Goal: Information Seeking & Learning: Find specific fact

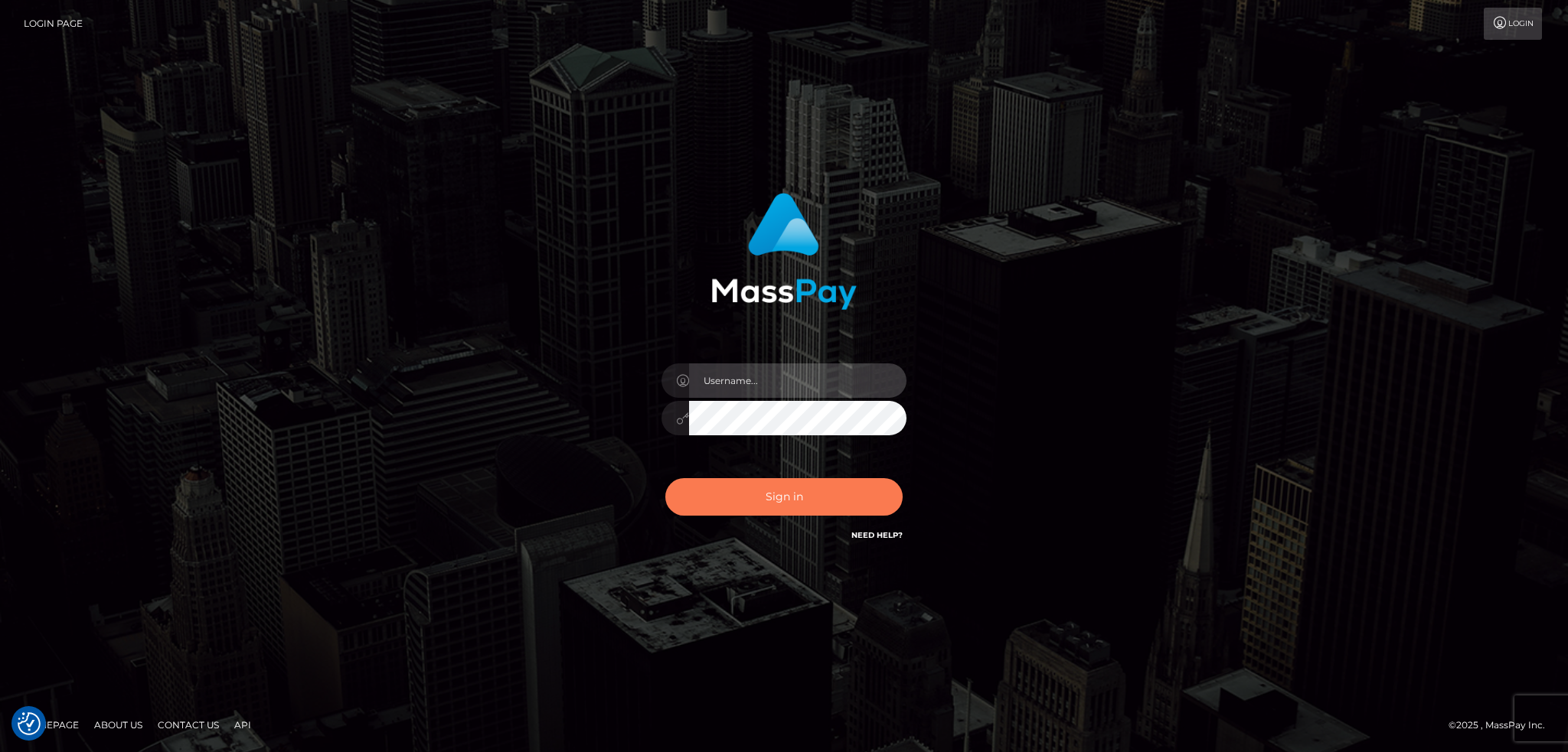
type input "alexstef"
click at [766, 499] on button "Sign in" at bounding box center [783, 497] width 237 height 37
type input "alexstef"
click at [766, 493] on button "Sign in" at bounding box center [783, 497] width 237 height 37
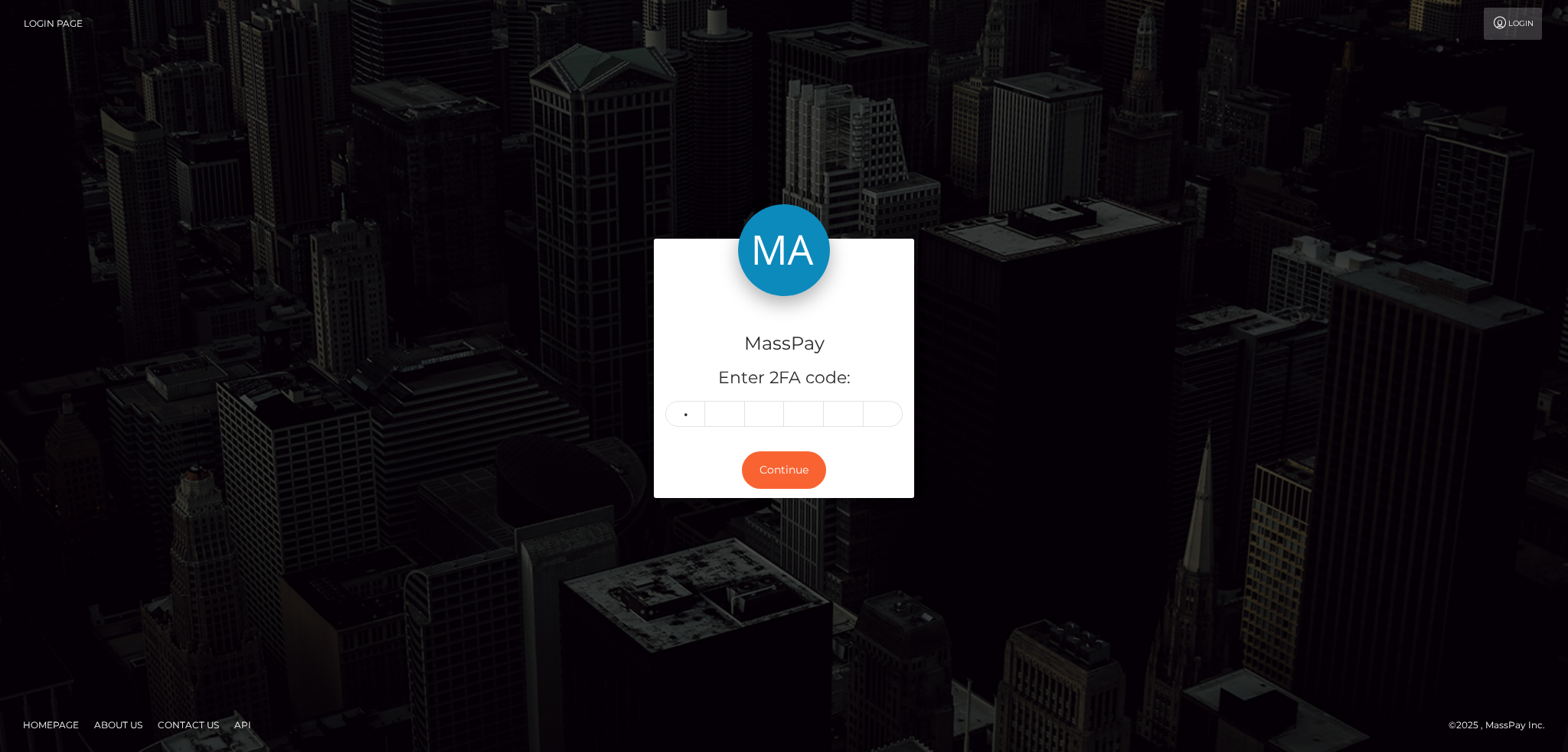
type input "7"
type input "8"
type input "9"
type input "7"
type input "1"
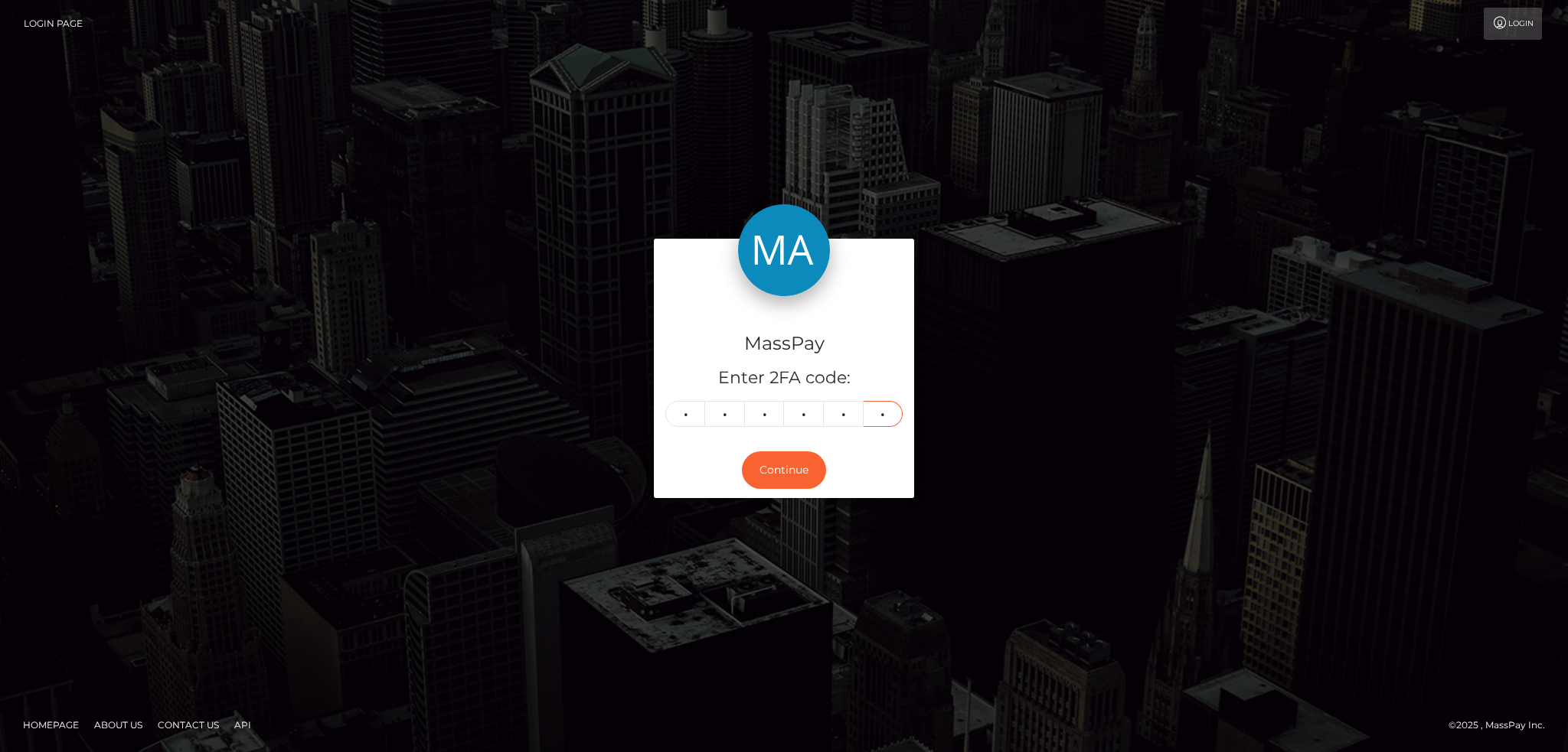
type input "2"
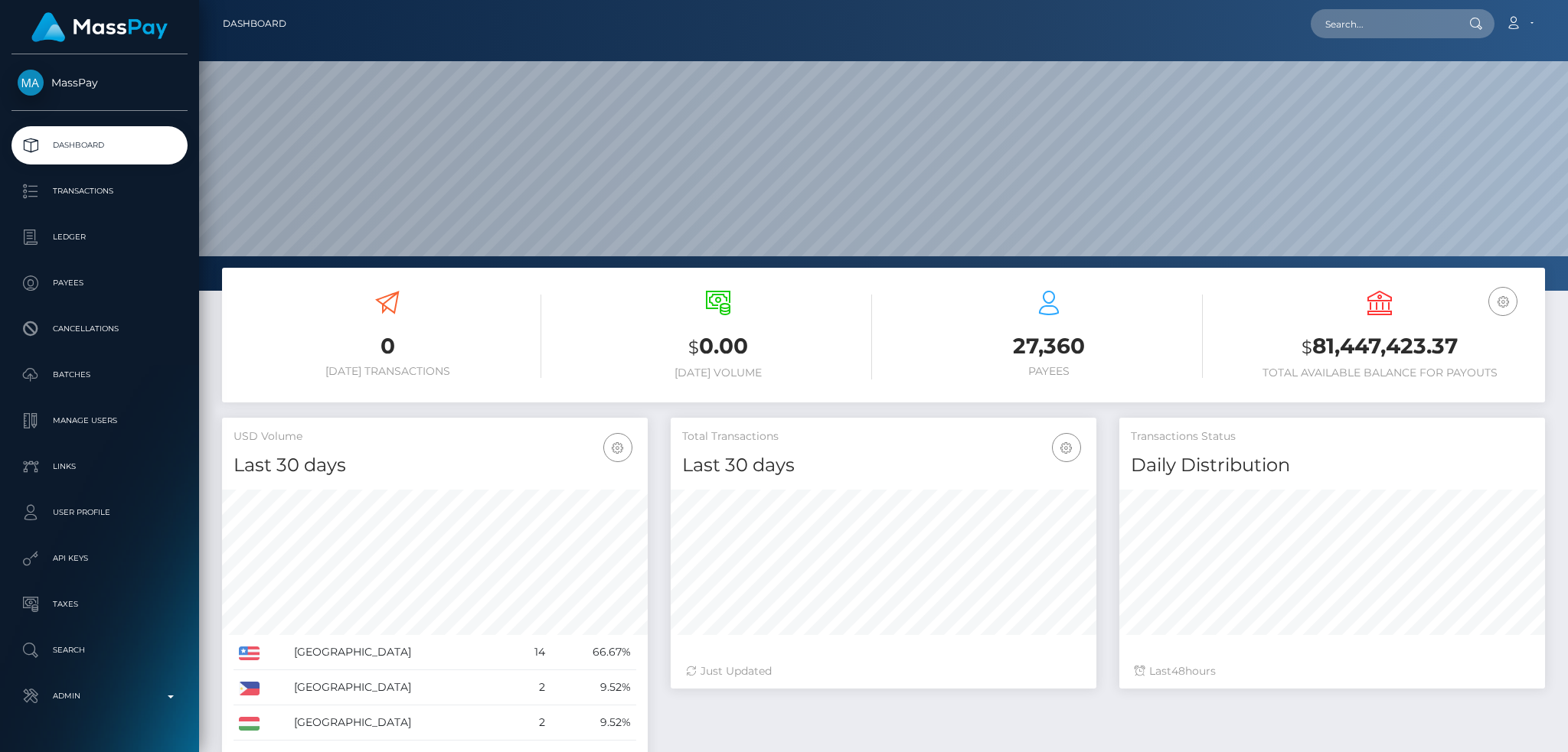
scroll to position [455, 425]
click at [1372, 22] on input "text" at bounding box center [1383, 23] width 144 height 29
paste input "inkkarma1@gmail.com"
type input "inkkarma1@gmail.com"
click at [1373, 73] on link "KIMBERLY CRAIG SABEAN" at bounding box center [1372, 79] width 122 height 28
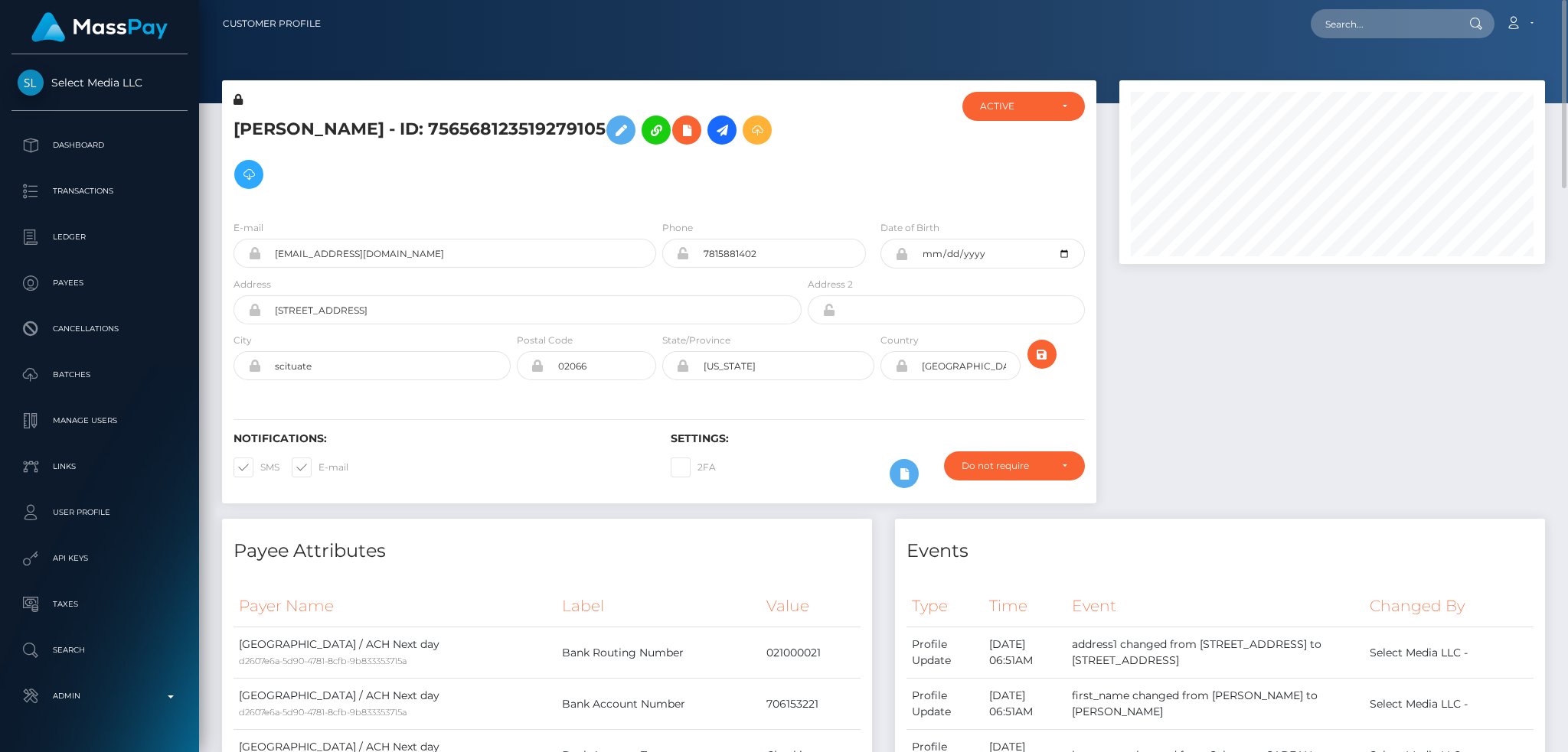
scroll to position [184, 425]
click at [1365, 15] on input "text" at bounding box center [1383, 23] width 144 height 29
paste input "[EMAIL_ADDRESS][DOMAIN_NAME]"
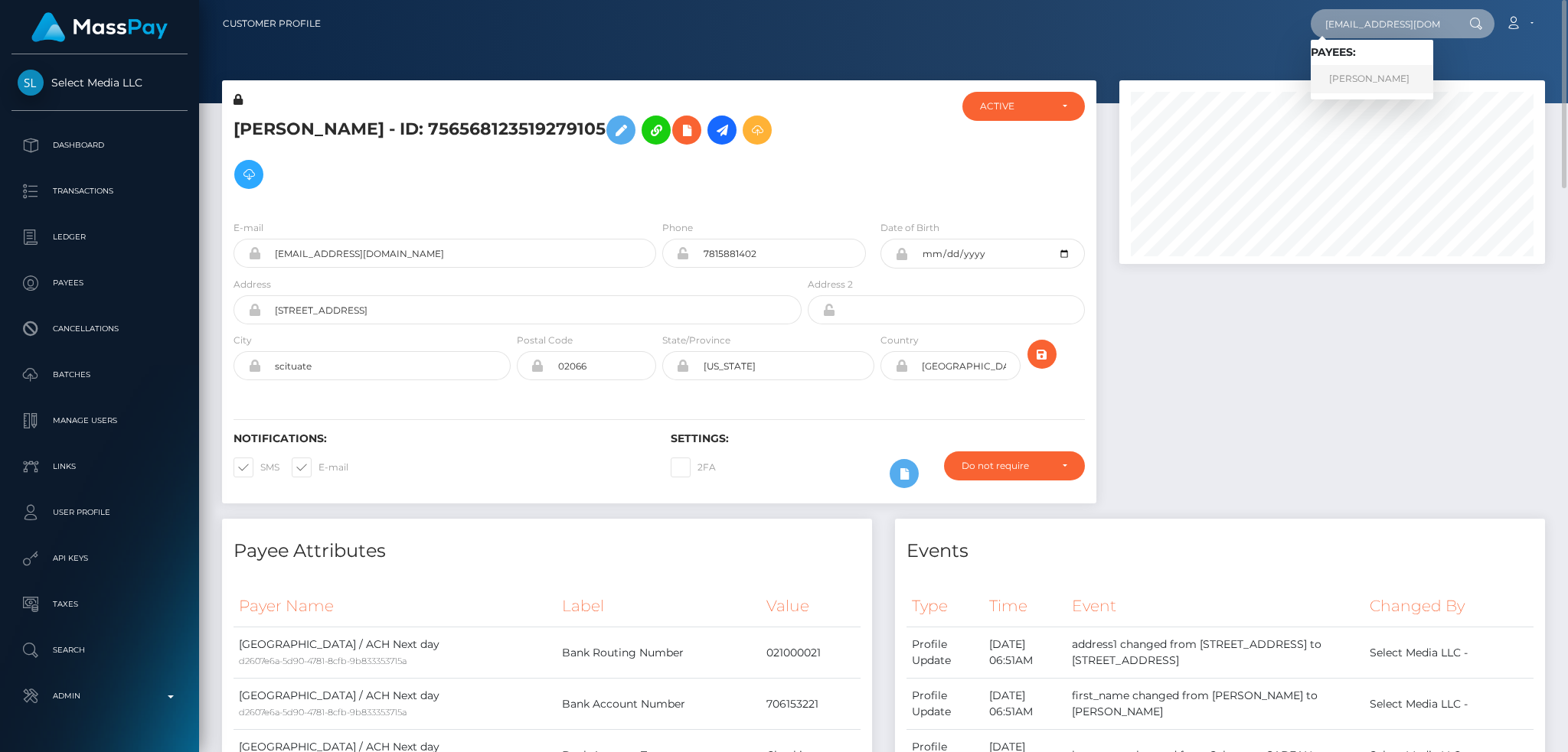
type input "[EMAIL_ADDRESS][DOMAIN_NAME]"
click at [1378, 87] on link "KIMBERLY CRAIG SABEAN" at bounding box center [1372, 79] width 122 height 28
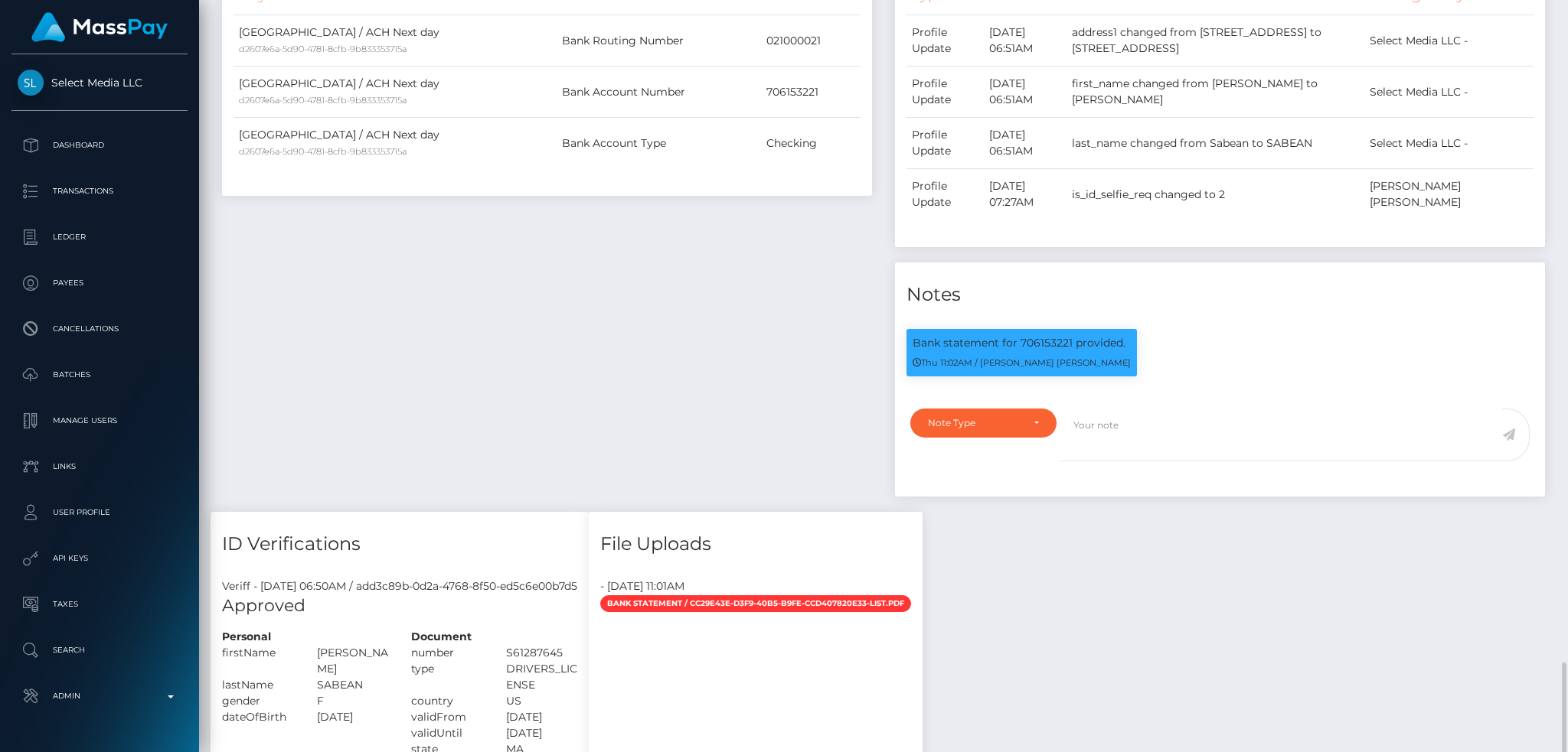
scroll to position [1020, 0]
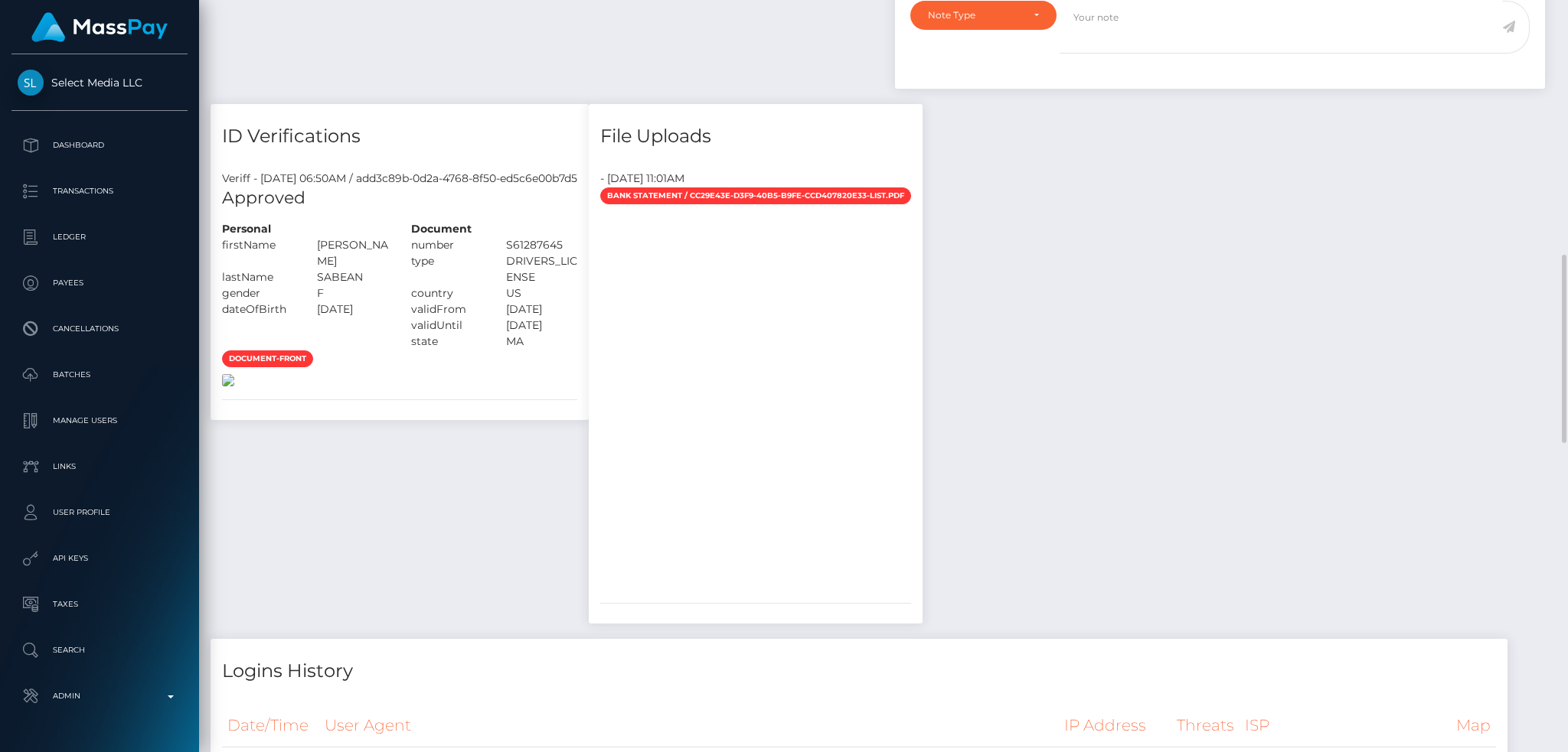
click at [234, 386] on img at bounding box center [228, 380] width 12 height 12
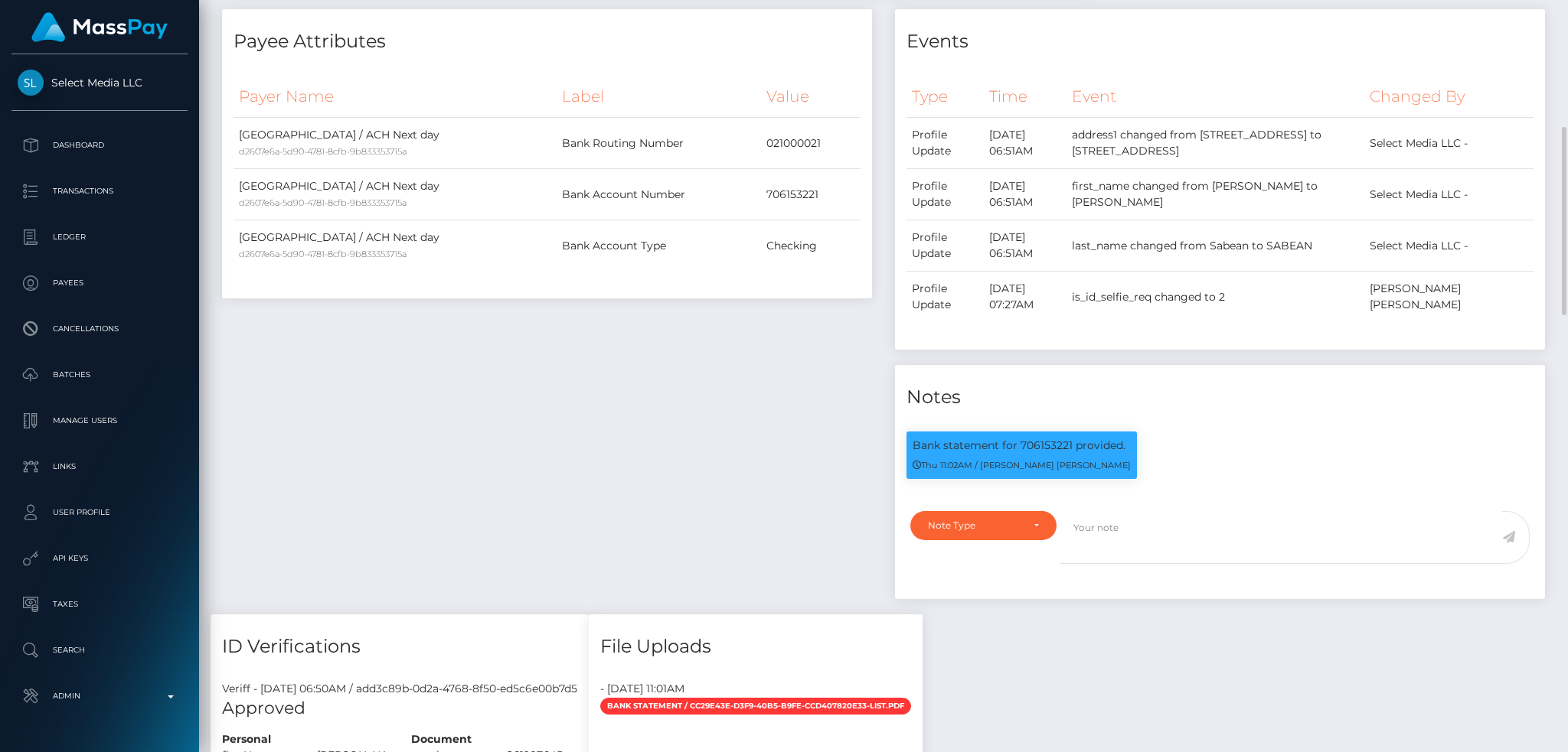
scroll to position [0, 0]
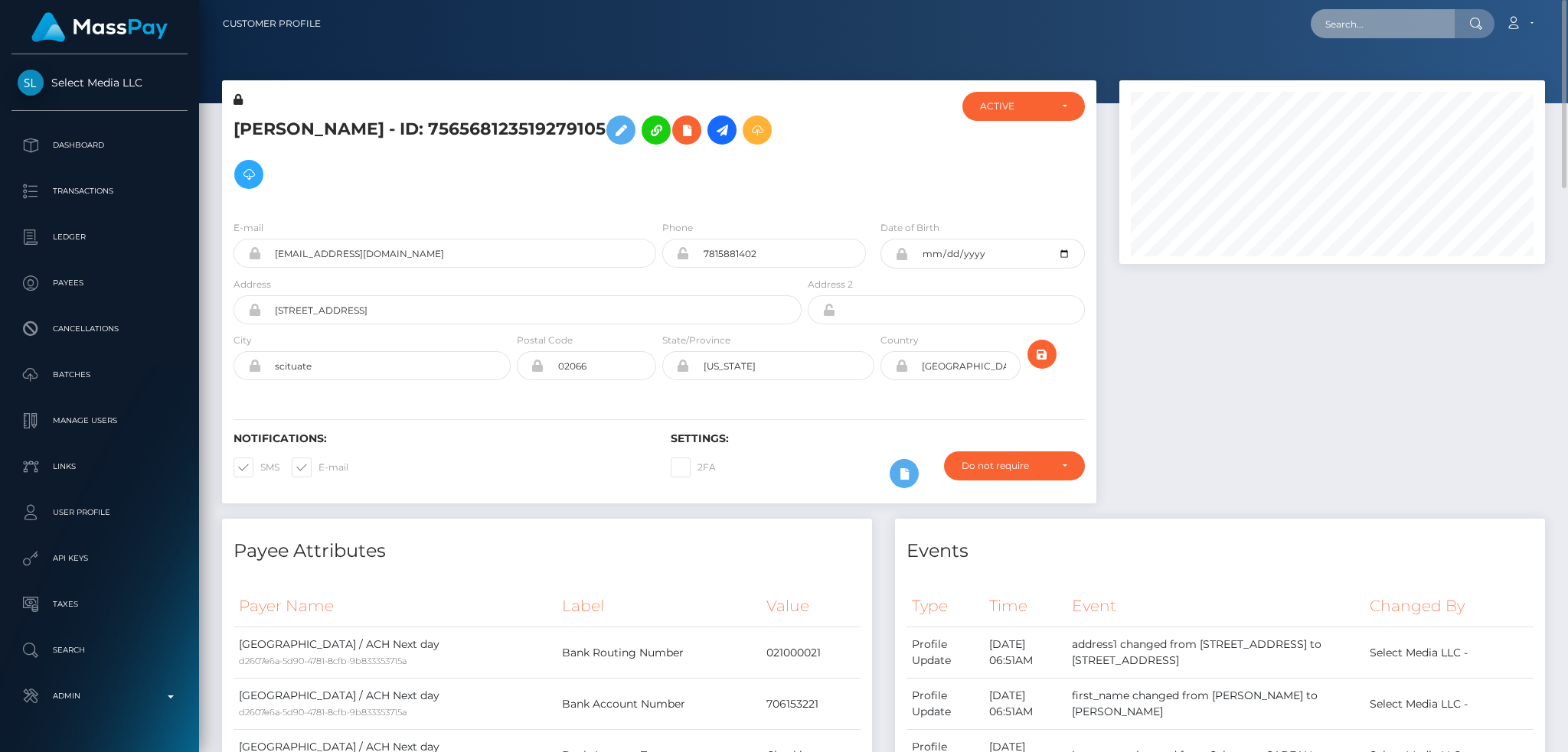
click at [1340, 24] on input "text" at bounding box center [1383, 23] width 144 height 29
paste input "[EMAIL_ADDRESS][DOMAIN_NAME]"
type input "[EMAIL_ADDRESS][DOMAIN_NAME]"
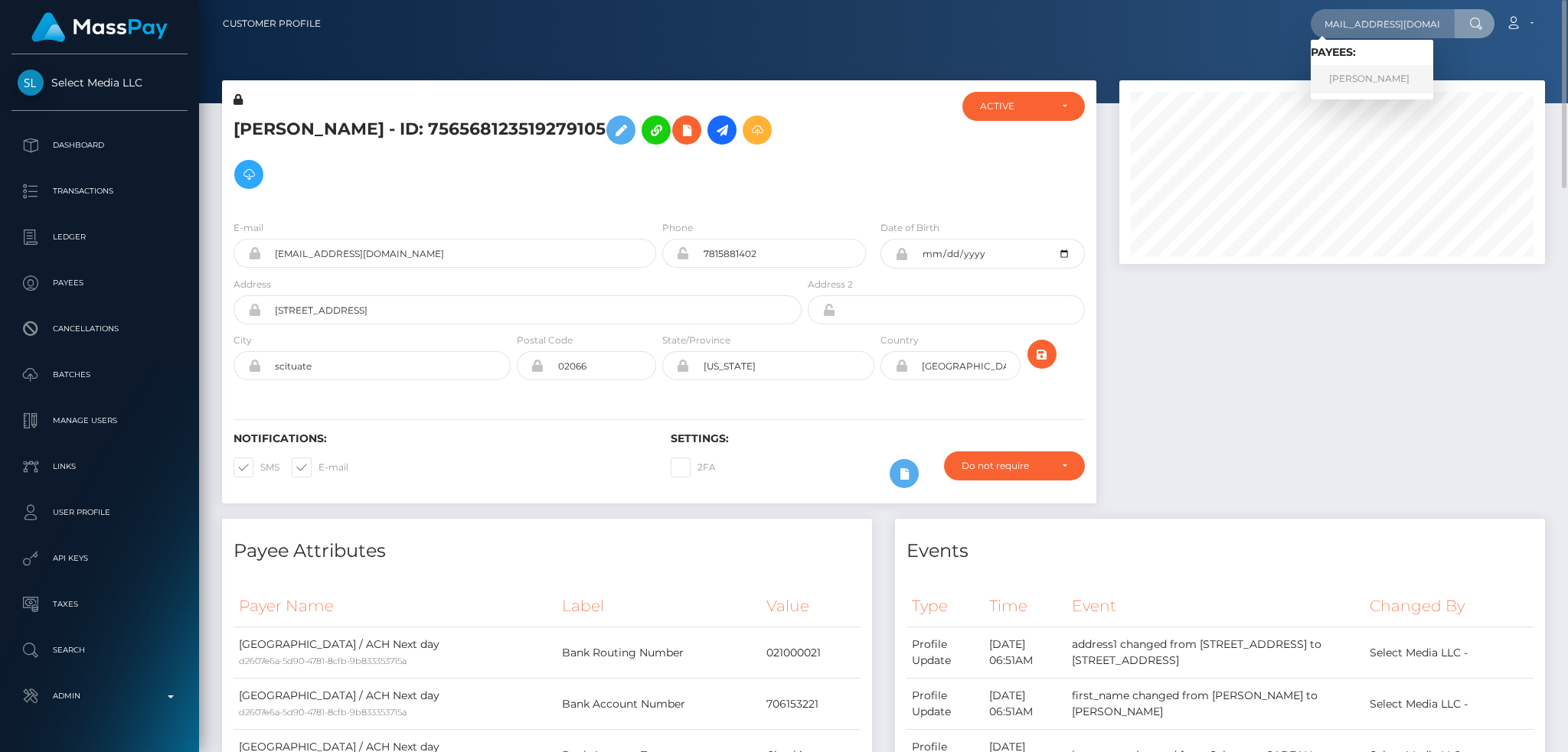
click at [1373, 76] on link "Muhammad Rafi" at bounding box center [1372, 79] width 122 height 28
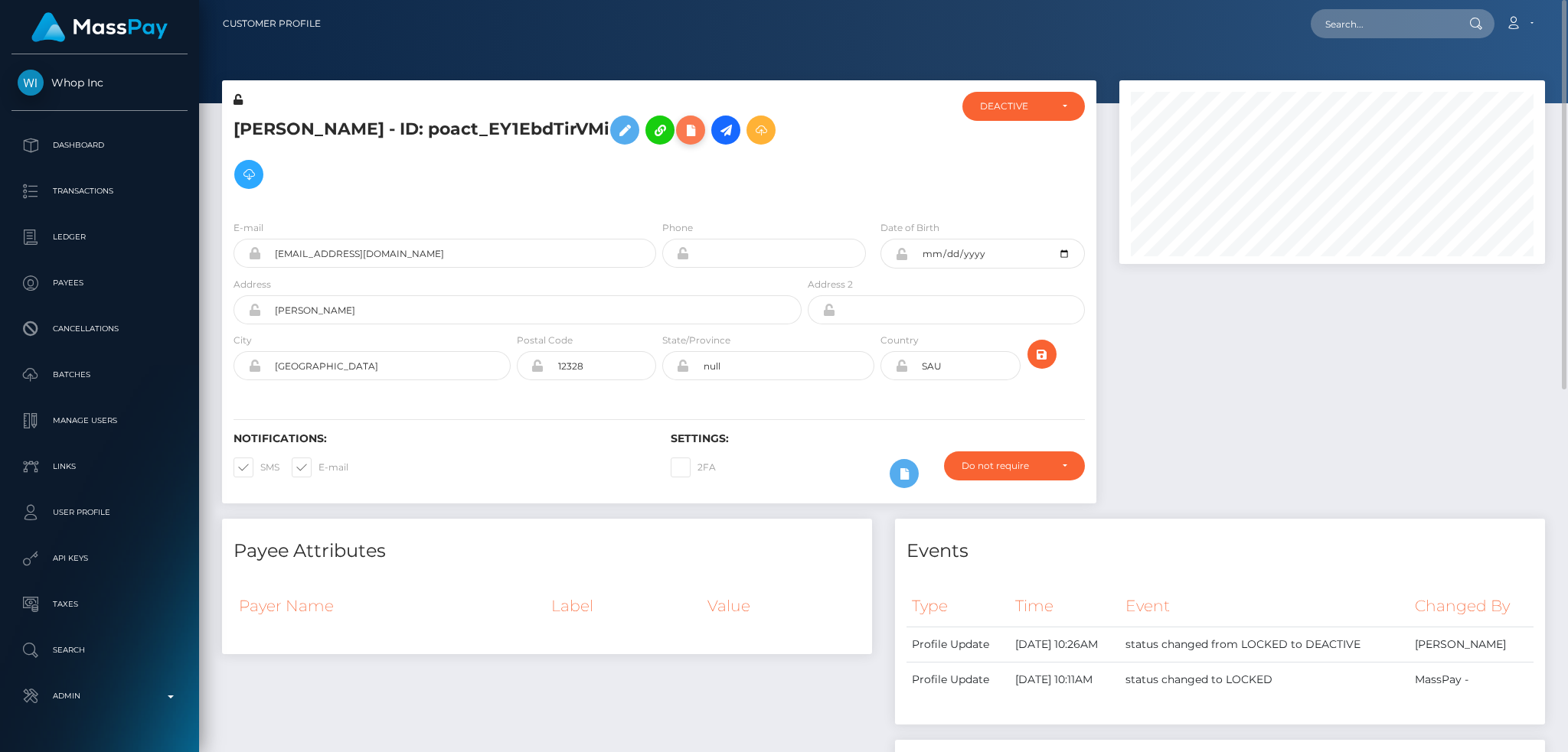
click at [687, 127] on icon at bounding box center [691, 130] width 18 height 19
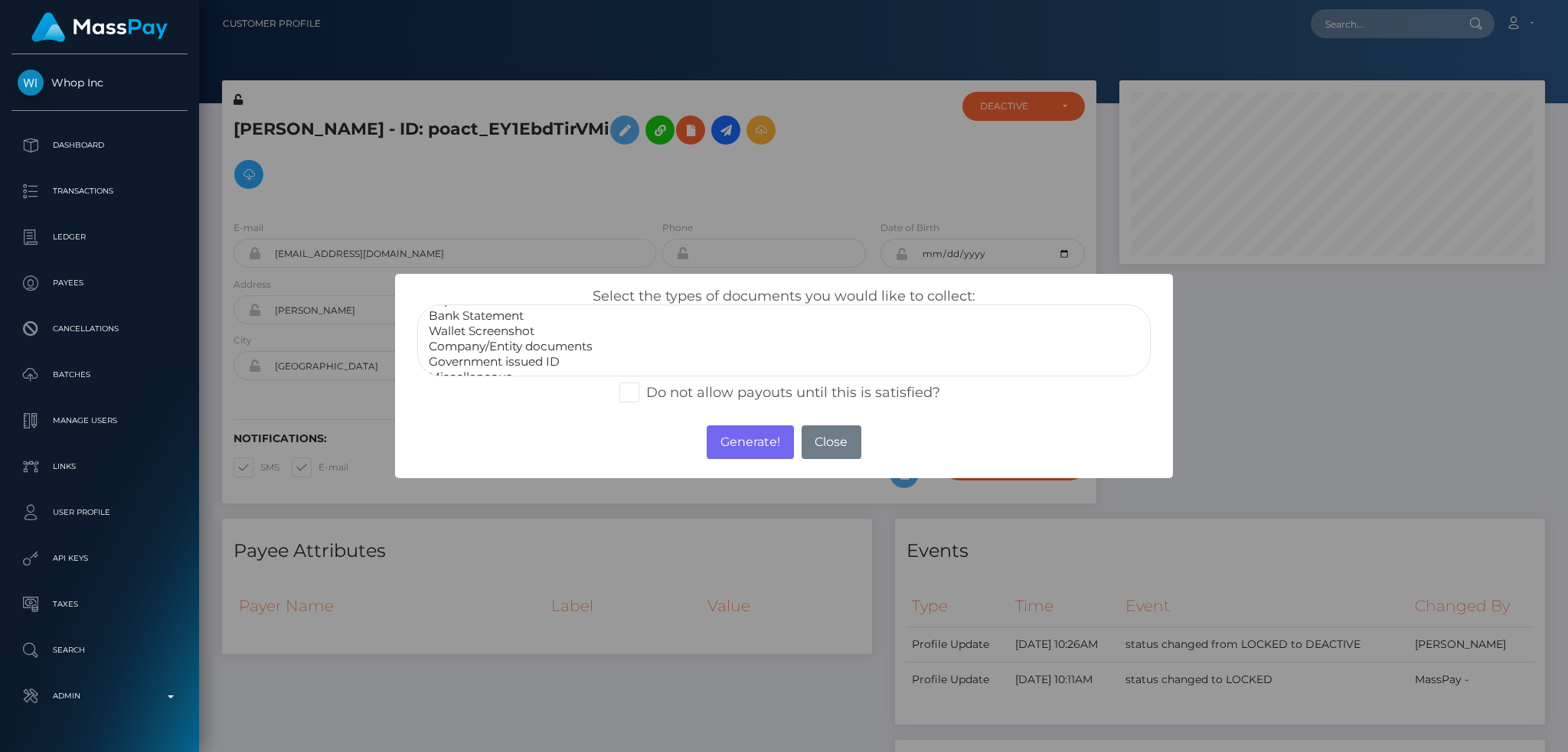
scroll to position [31, 0]
select select "Government issued ID"
click at [565, 348] on option "Government issued ID" at bounding box center [784, 348] width 713 height 15
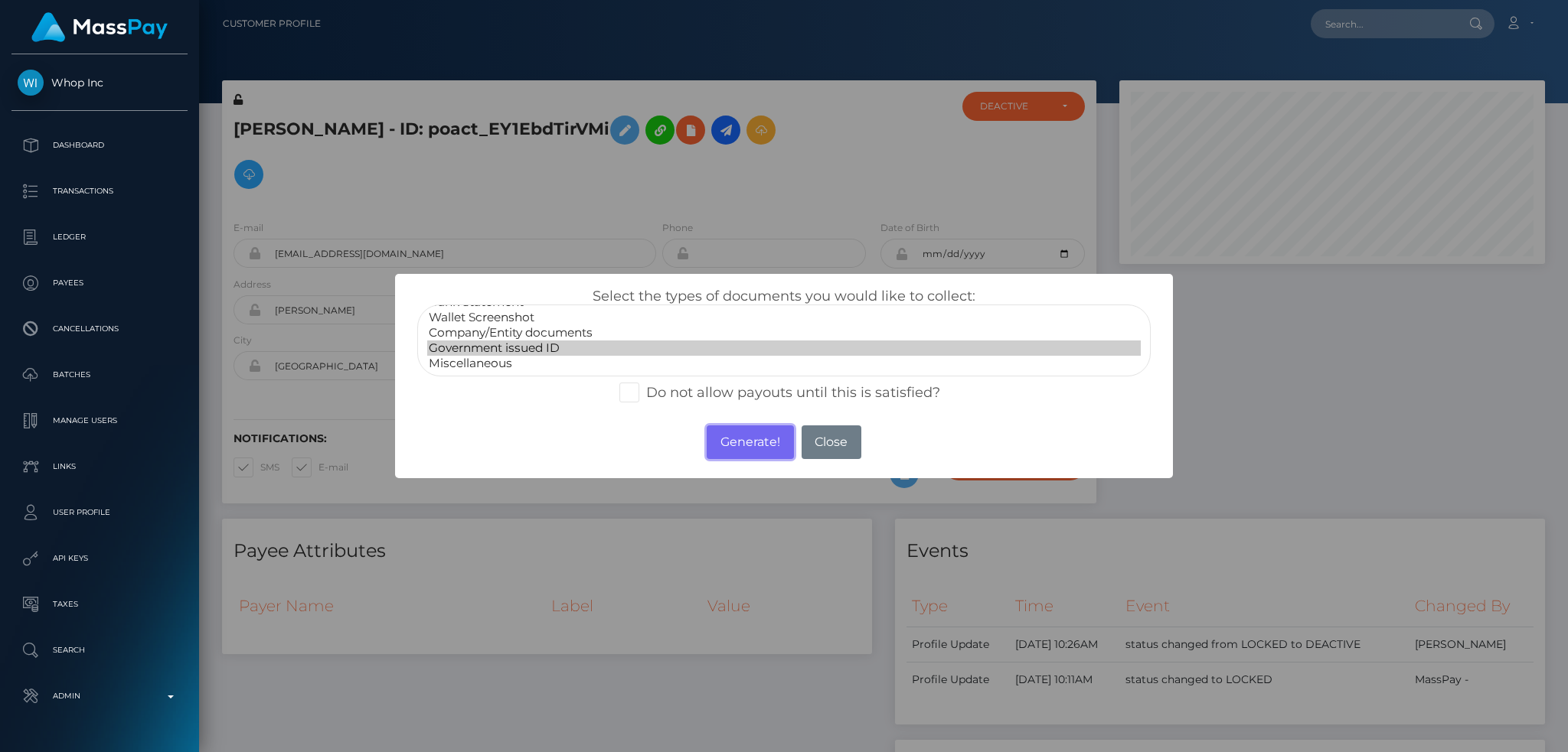
click at [745, 445] on button "Generate!" at bounding box center [750, 442] width 86 height 34
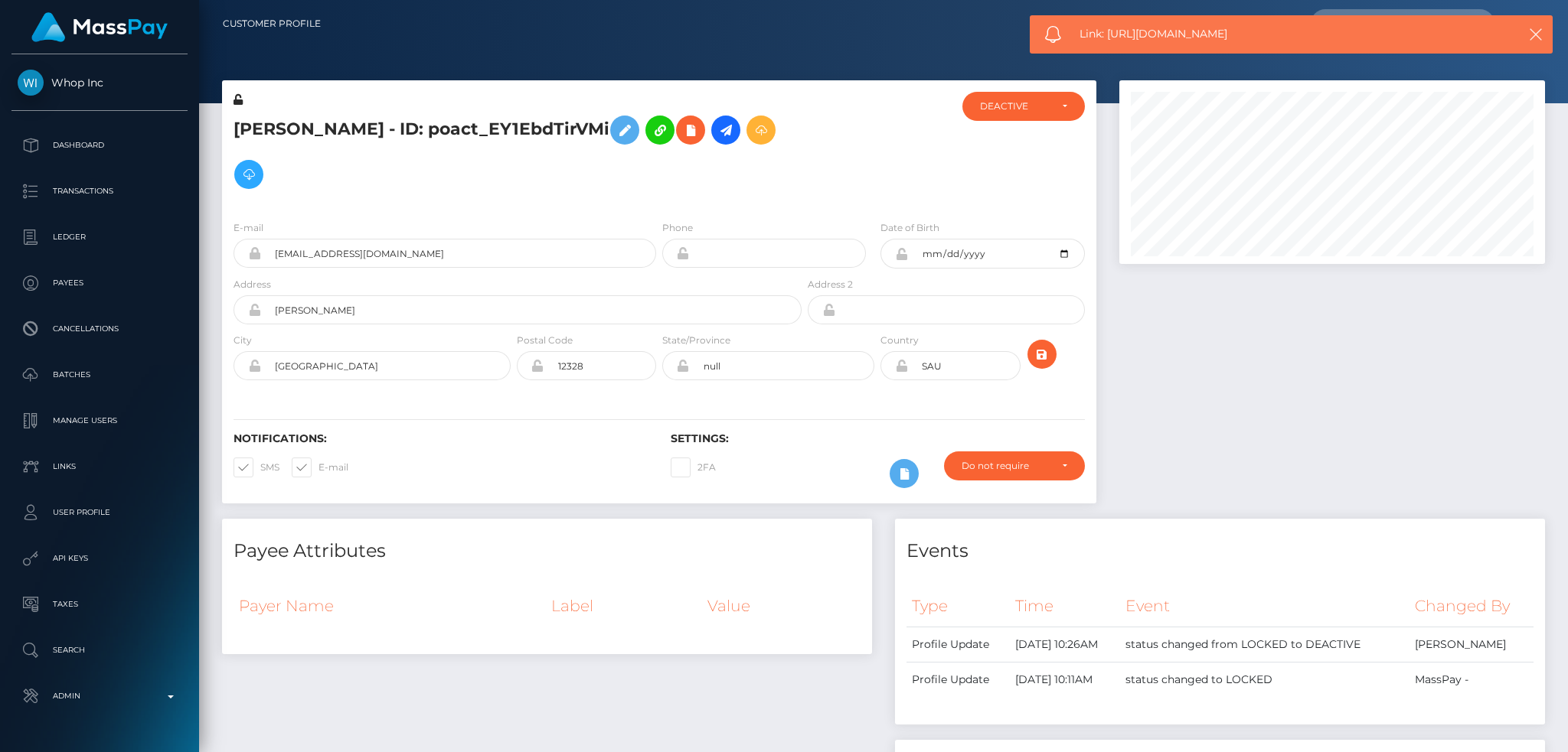
click at [1113, 36] on span "Link: https://l.maspay.io/UgGHi" at bounding box center [1283, 33] width 407 height 16
copy span "Link: https://l.maspay.io/UgGHi"
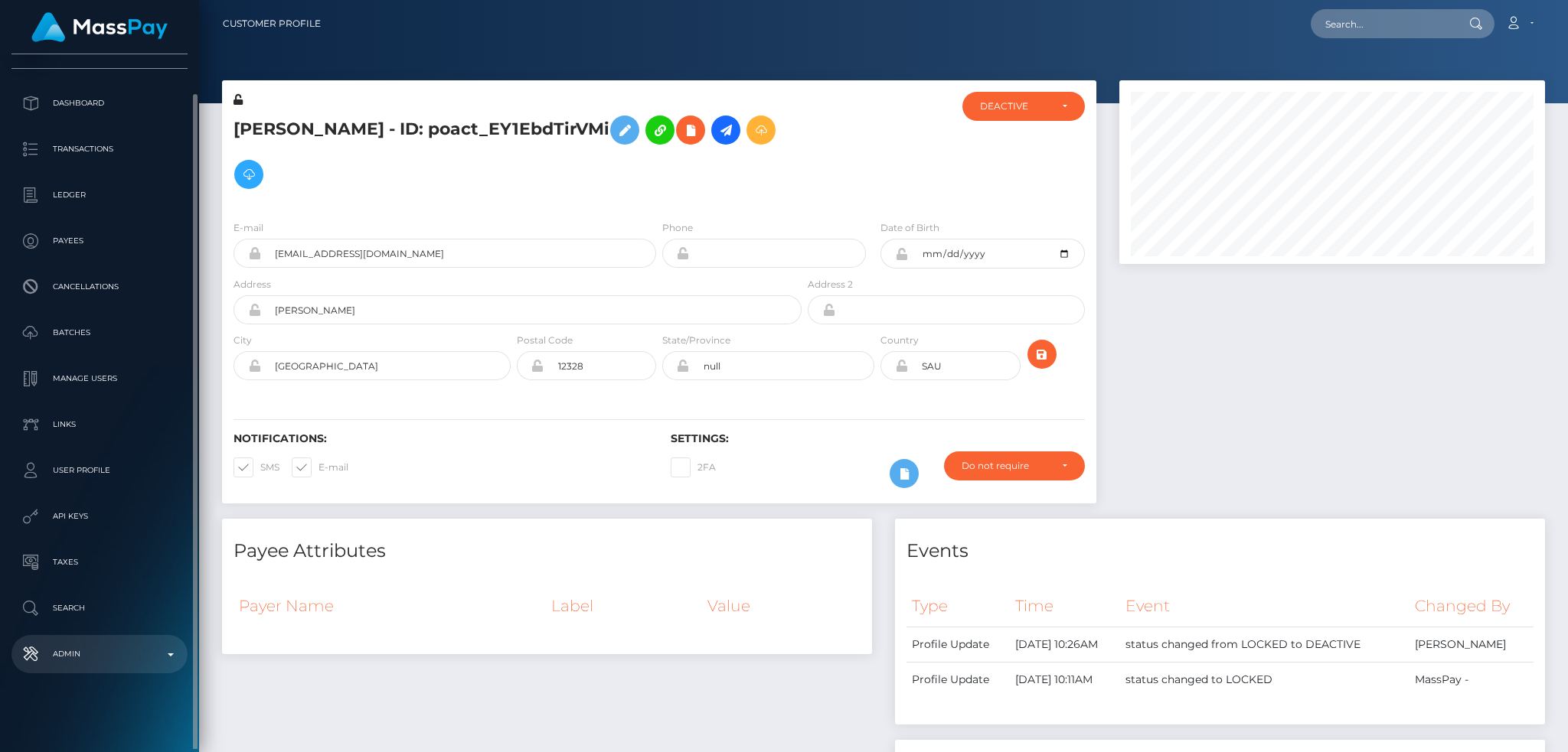
click at [75, 652] on p "Admin" at bounding box center [99, 655] width 164 height 23
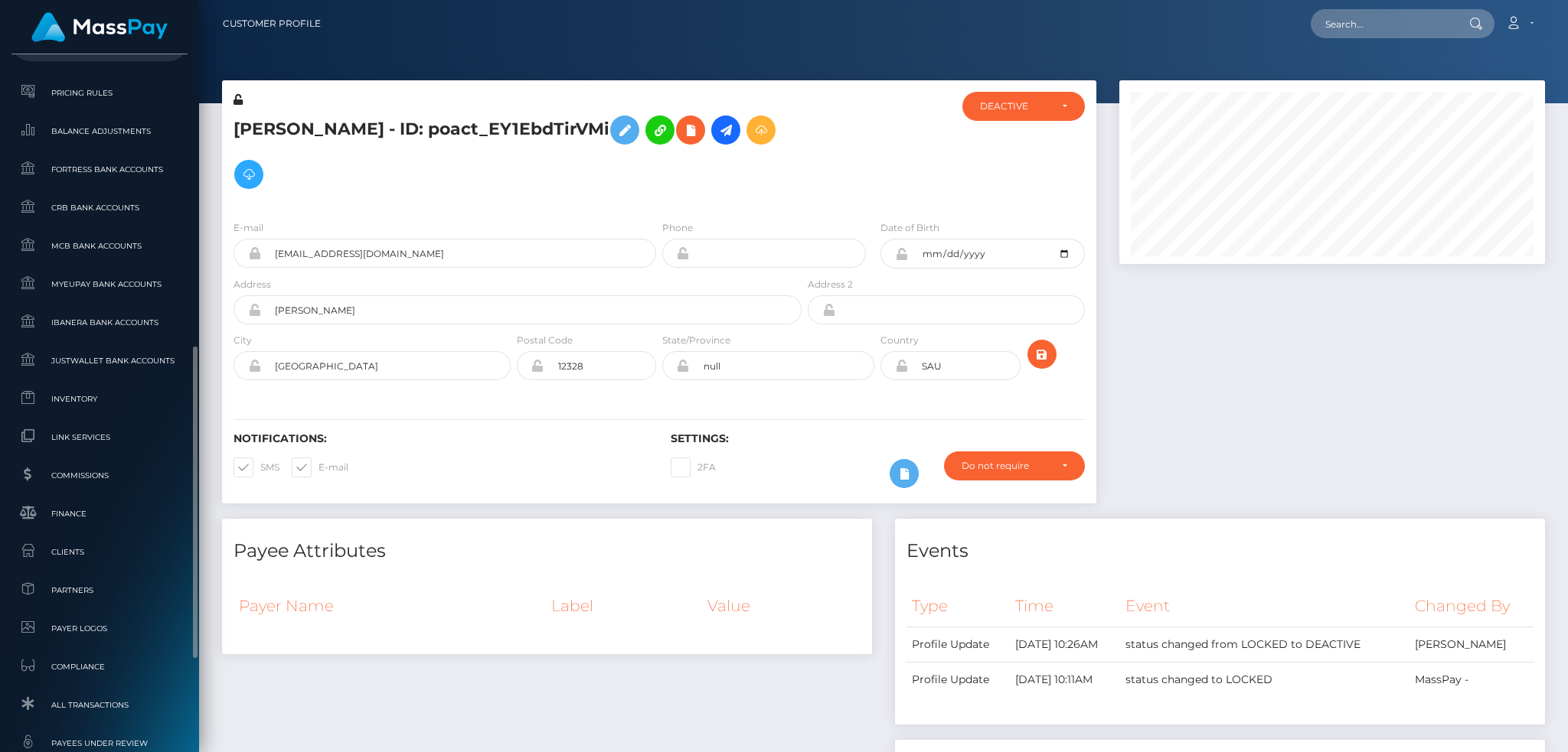
click at [139, 533] on ul "Pricing Rules Balance Adjustments Fortress Bank Accounts CRB Bank Accounts" at bounding box center [99, 496] width 199 height 839
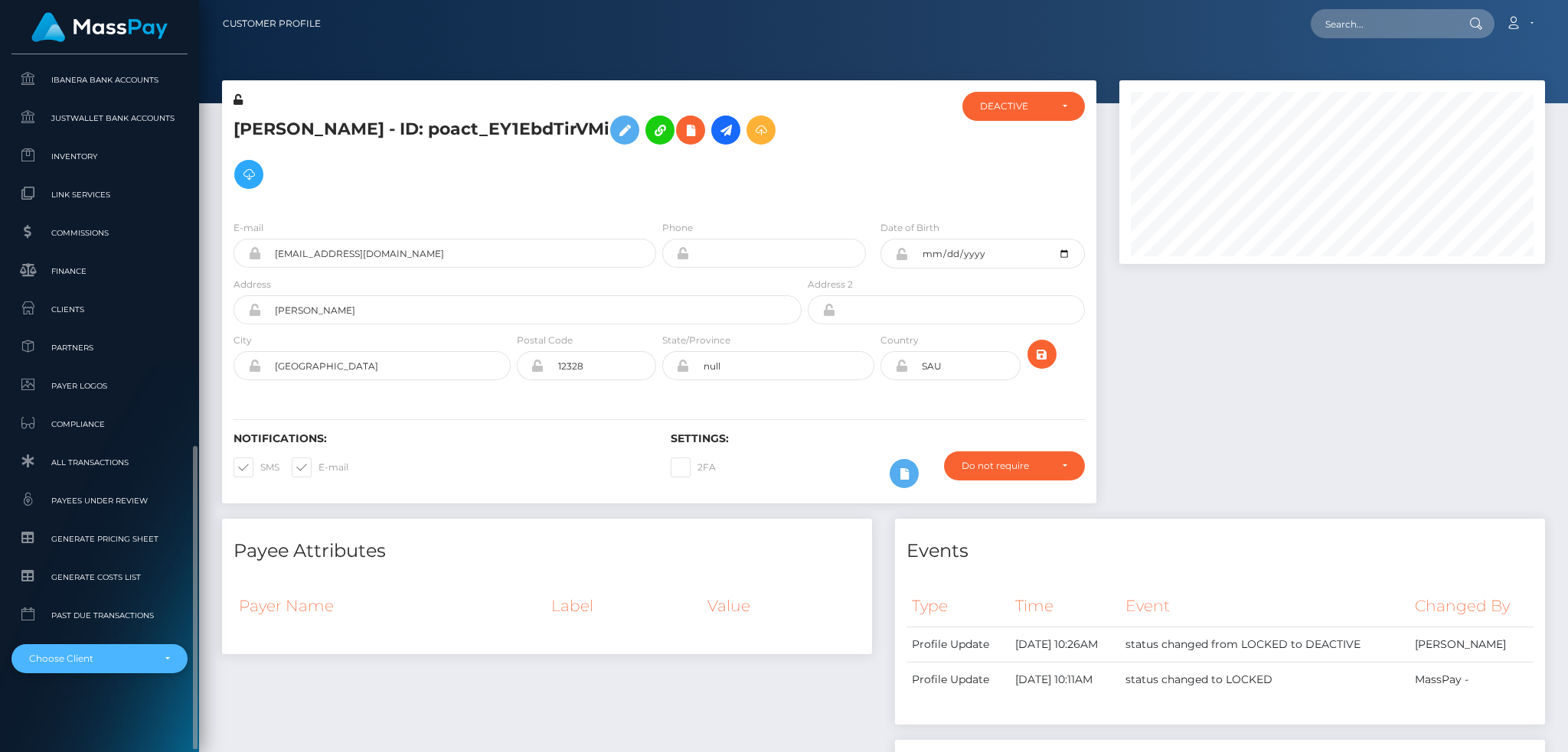
click at [111, 651] on div "Choose Client" at bounding box center [100, 658] width 176 height 29
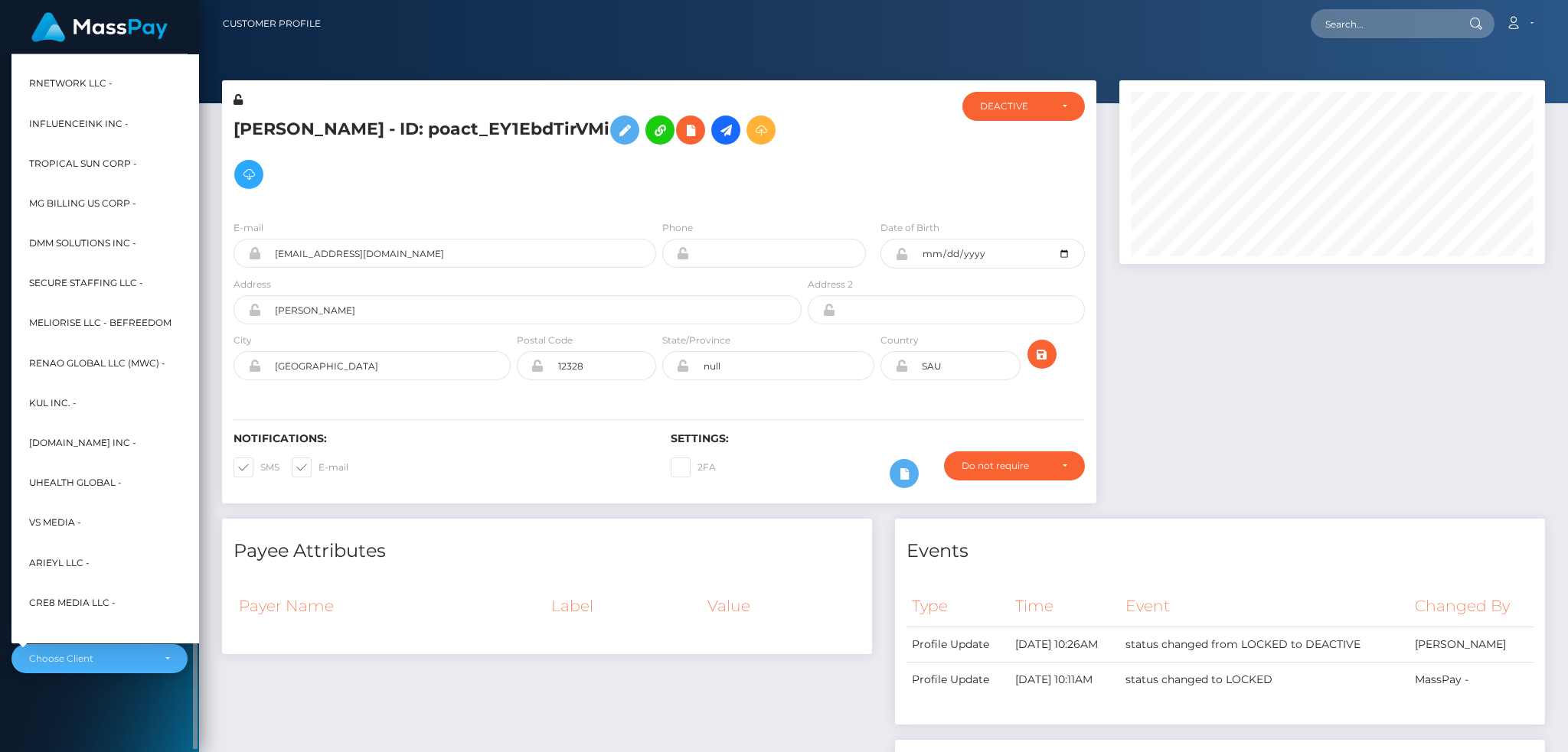
scroll to position [735, 0]
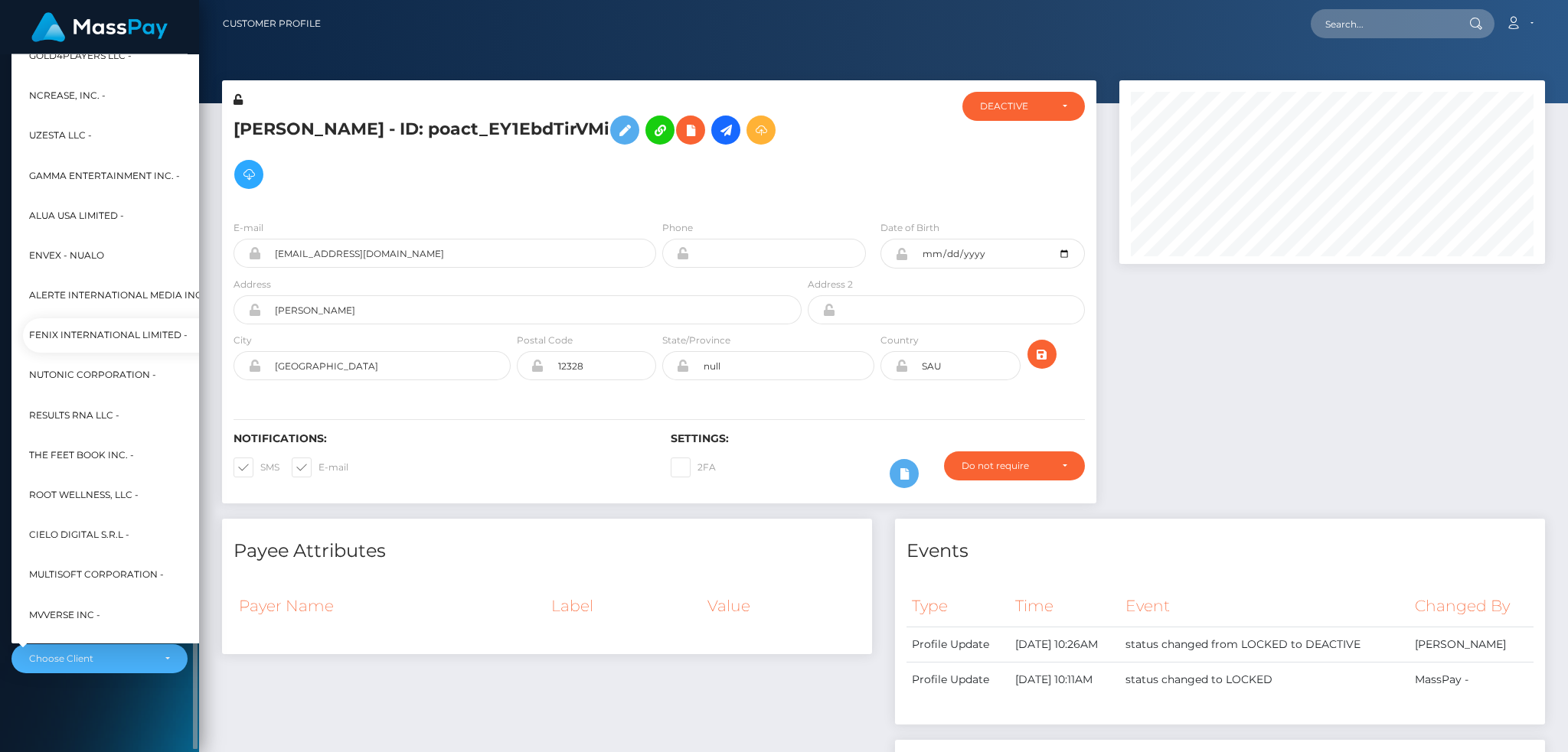
click at [70, 327] on span "Fenix International Limited -" at bounding box center [108, 336] width 159 height 20
select select "26"
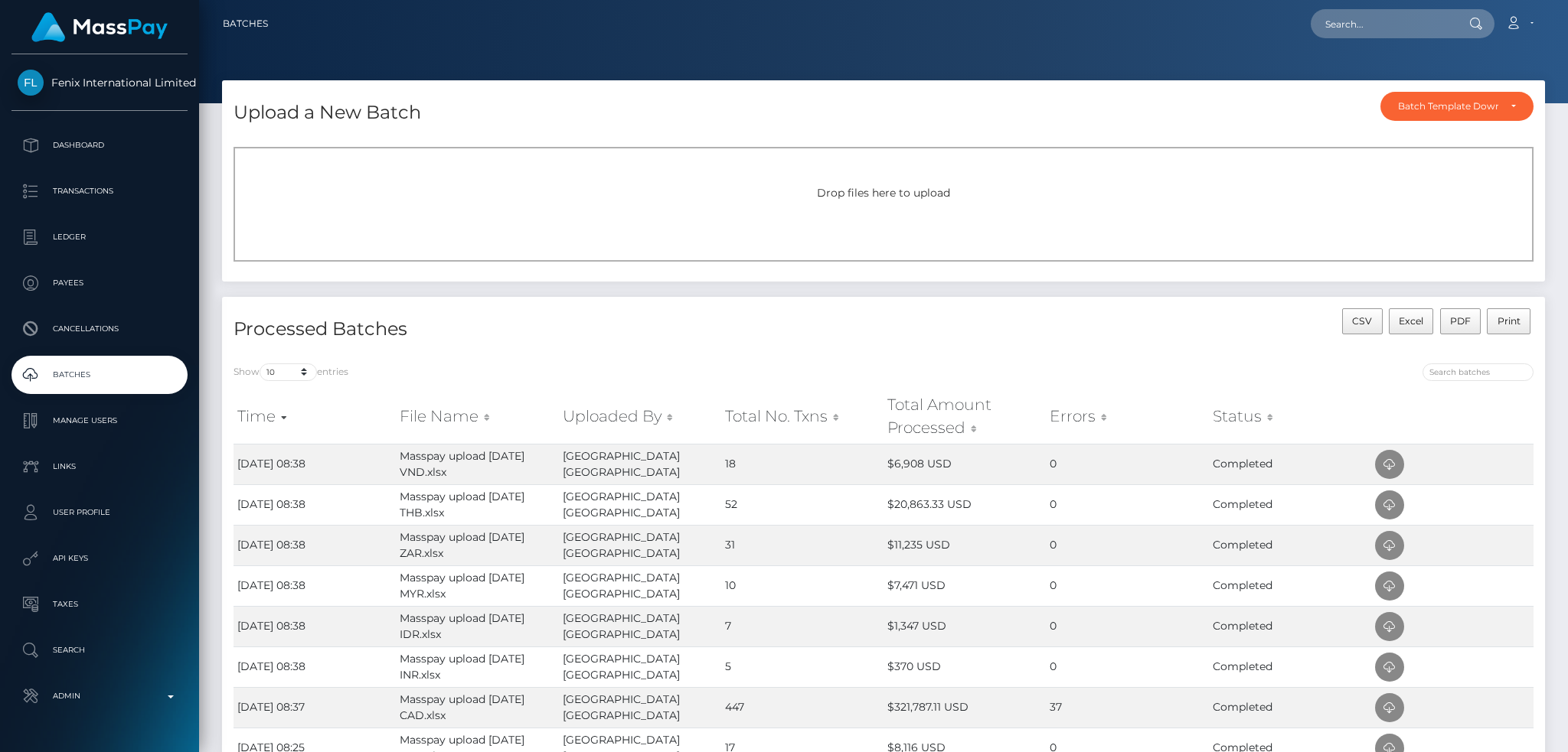
scroll to position [251, 0]
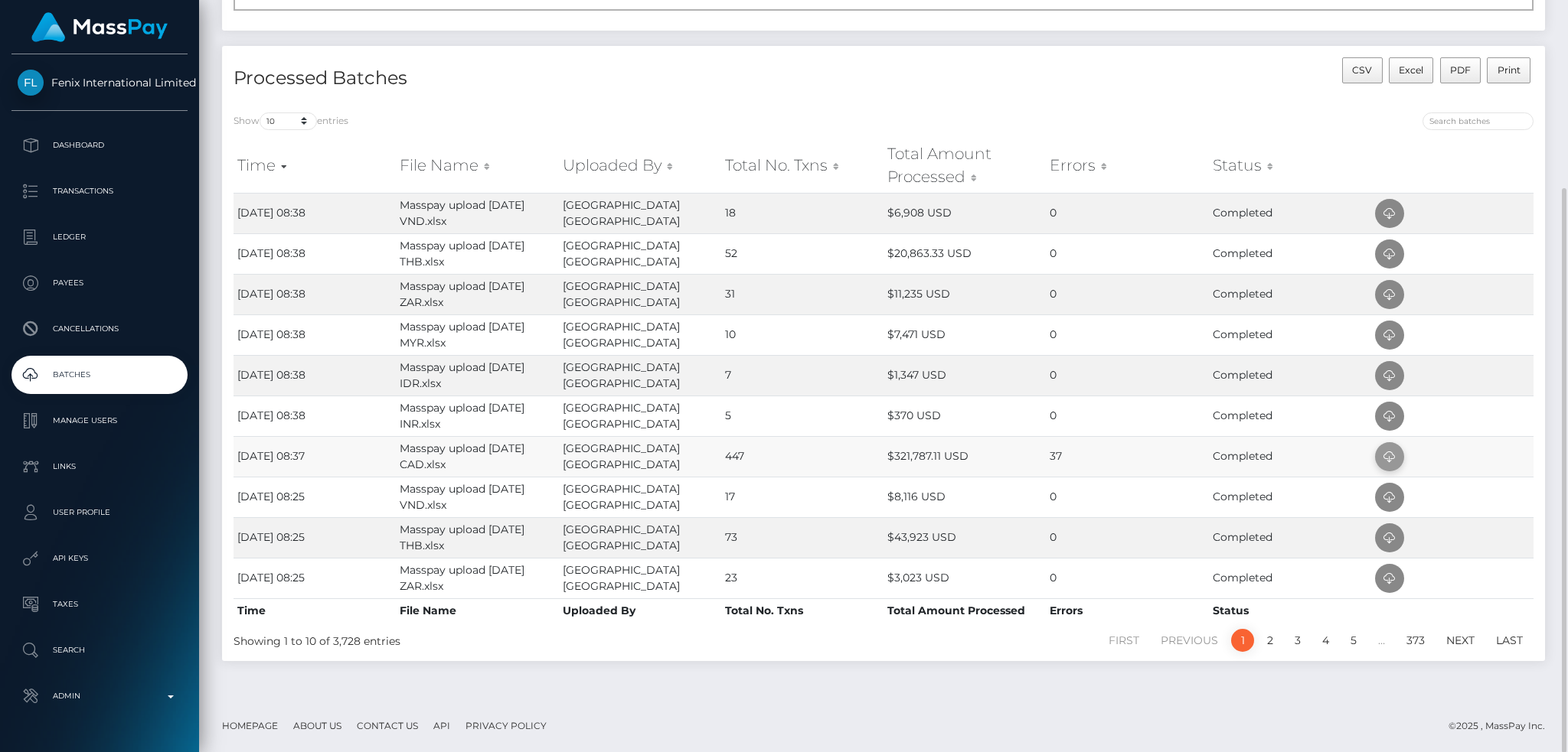
click at [1383, 450] on icon at bounding box center [1389, 457] width 18 height 19
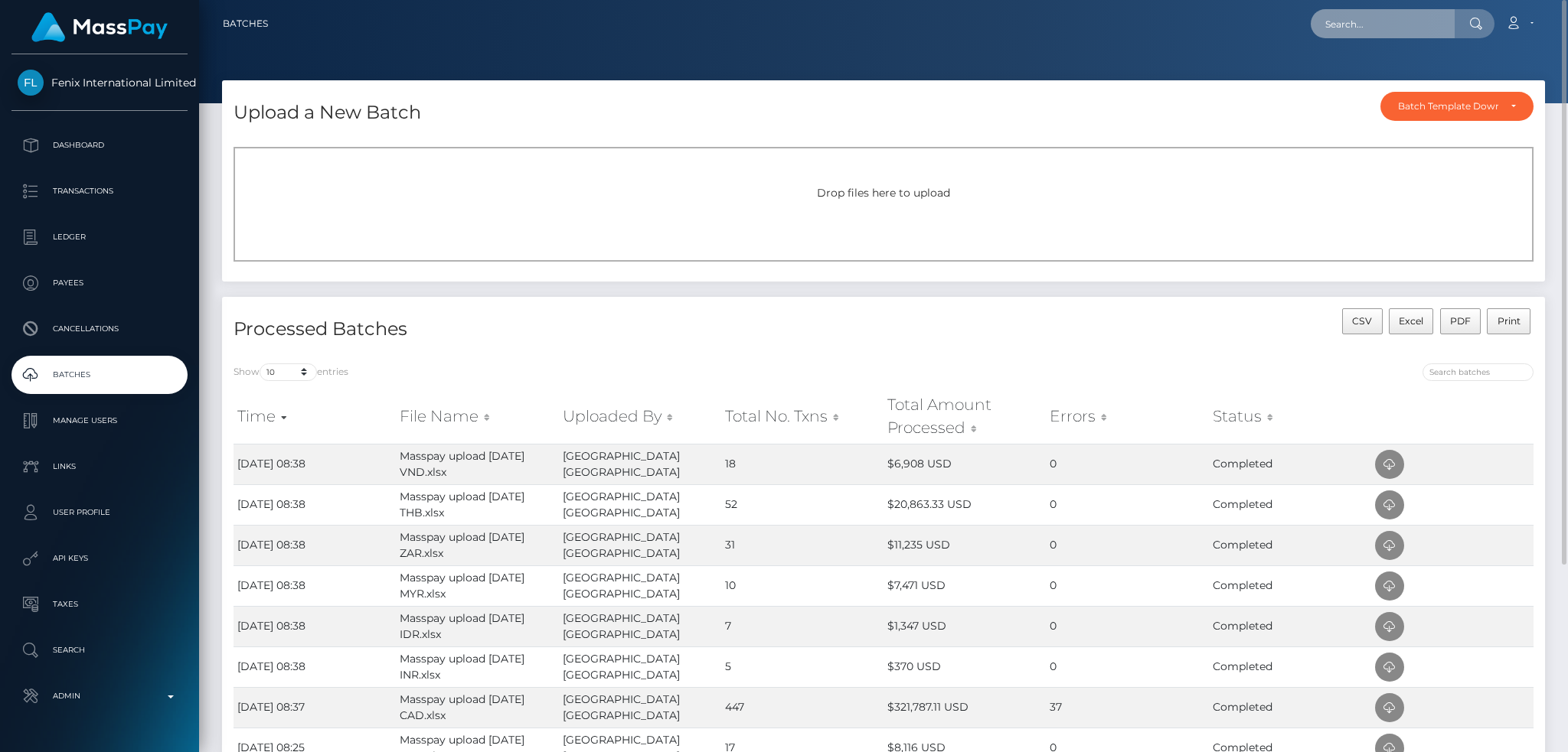
click at [1384, 23] on input "text" at bounding box center [1383, 23] width 144 height 29
paste input "jonty@gotellmedia.com"
type input "jonty@gotellmedia.com"
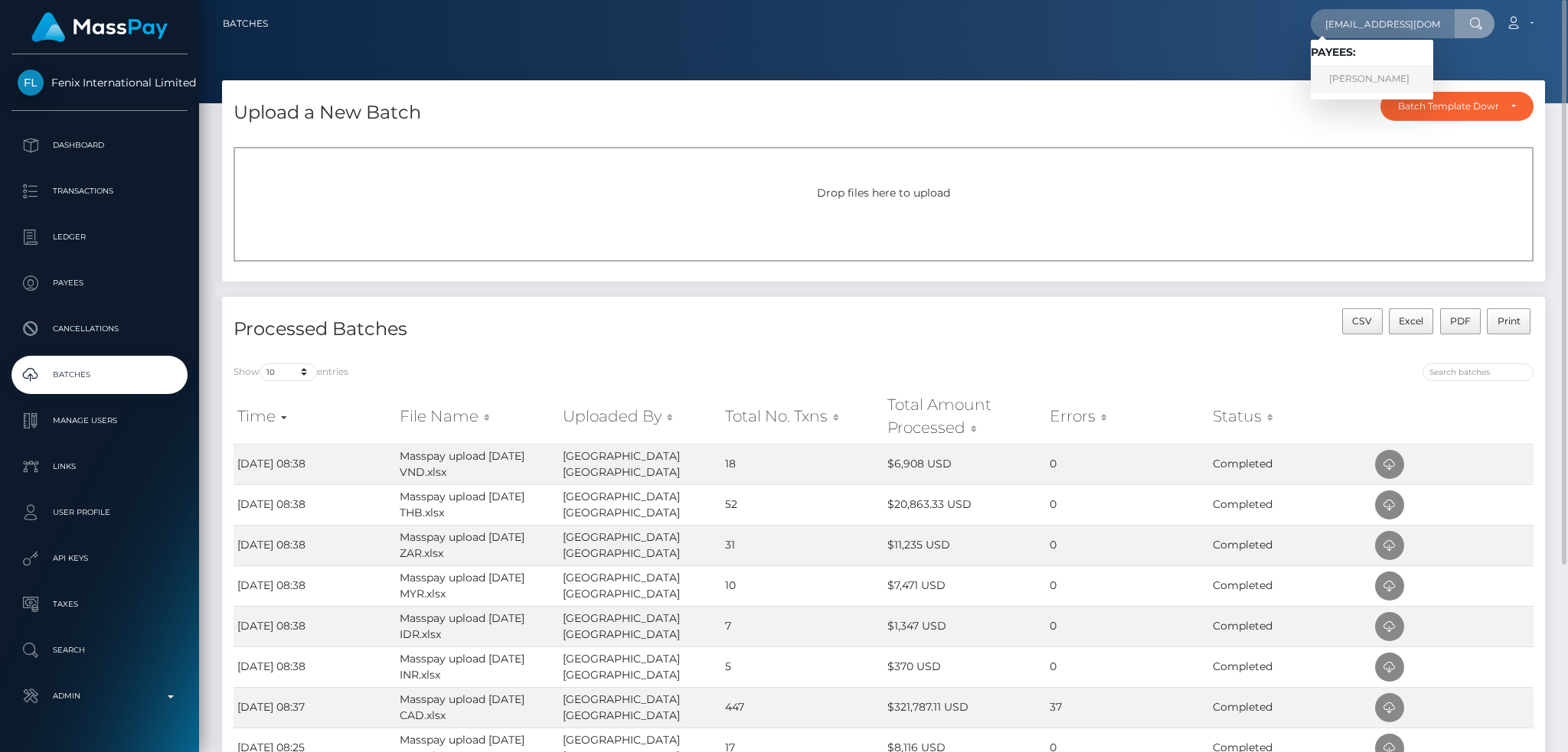
click at [1360, 76] on link "JONTY DAVID BROWN" at bounding box center [1372, 79] width 122 height 28
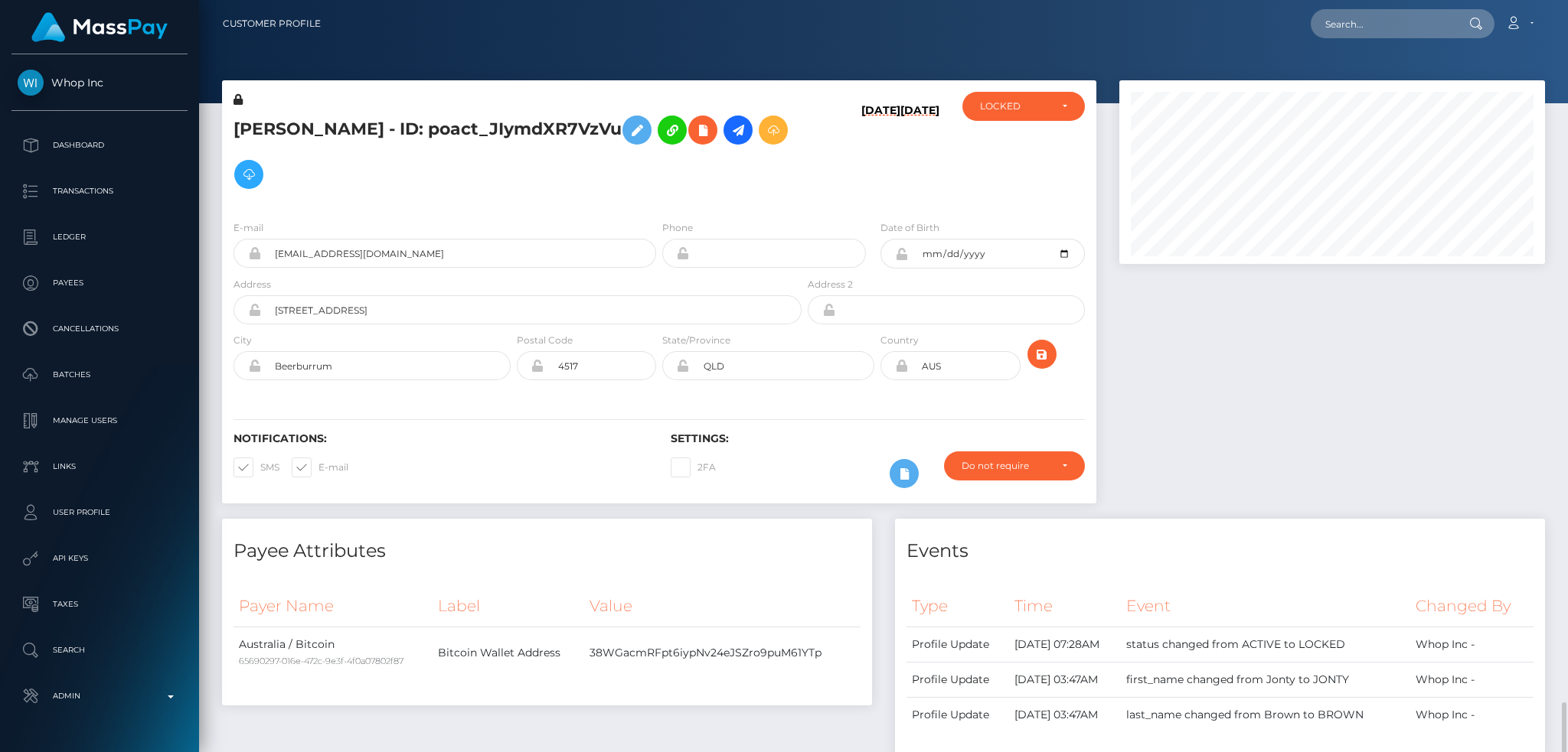
scroll to position [184, 425]
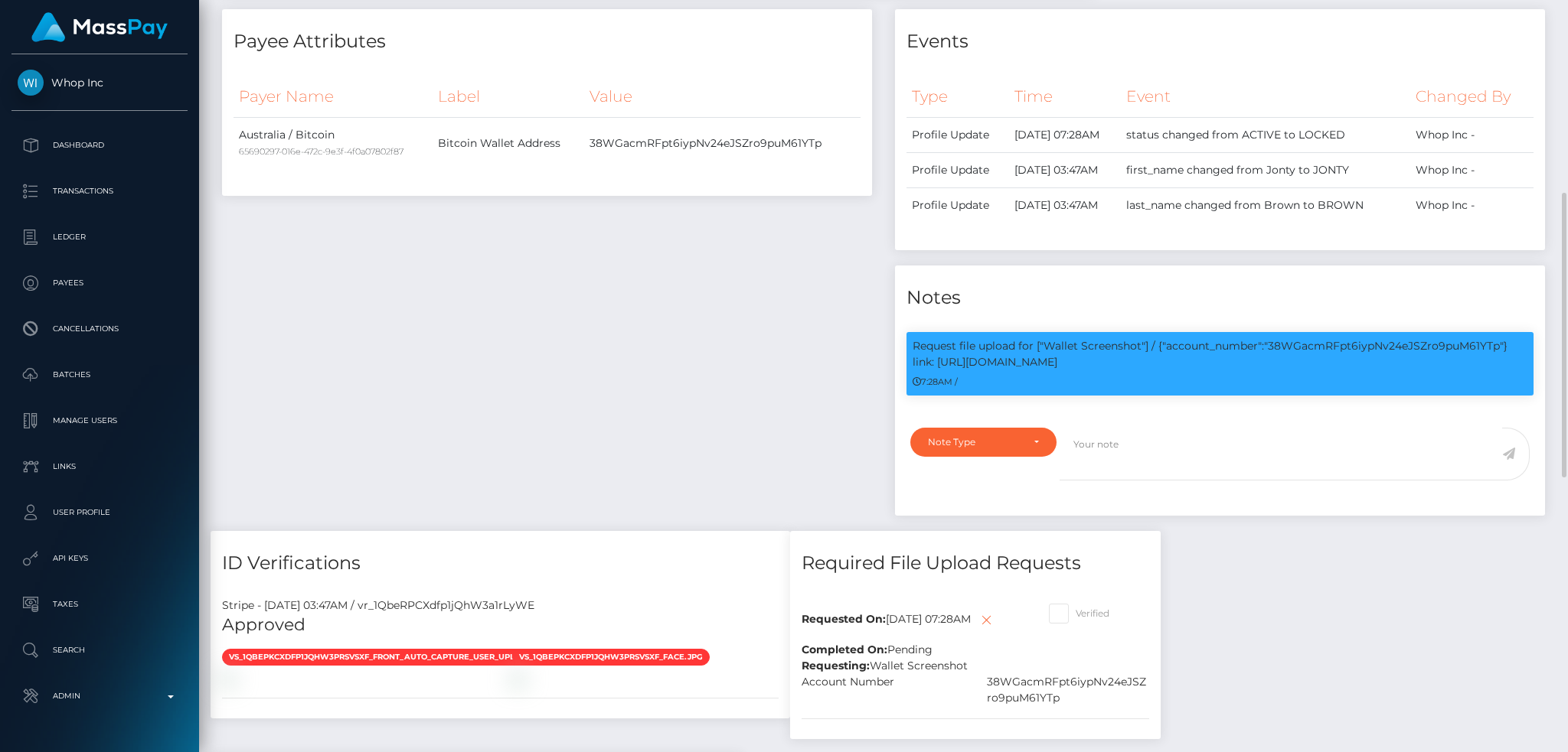
drag, startPoint x: 1270, startPoint y: 346, endPoint x: 1279, endPoint y: 361, distance: 17.5
click at [1279, 361] on p "Request file upload for ["Wallet Screenshot"] / {"account_number":"38WGacmRFpt6…" at bounding box center [1220, 354] width 614 height 32
copy p "38WGacmRFpt6iypNv24eJSZro9puM61YTp"} link: https://l.maspay.io/YgGIO"
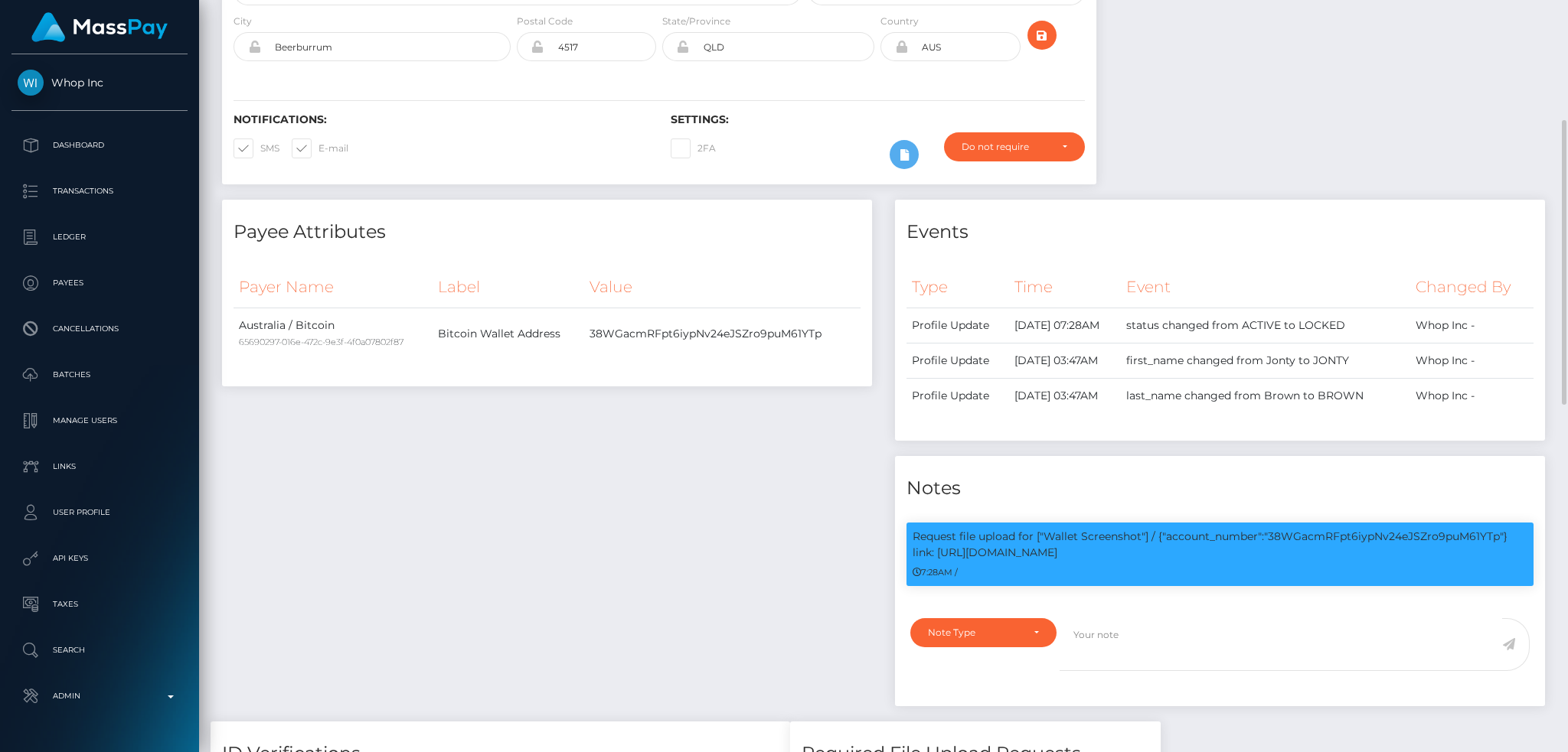
scroll to position [0, 0]
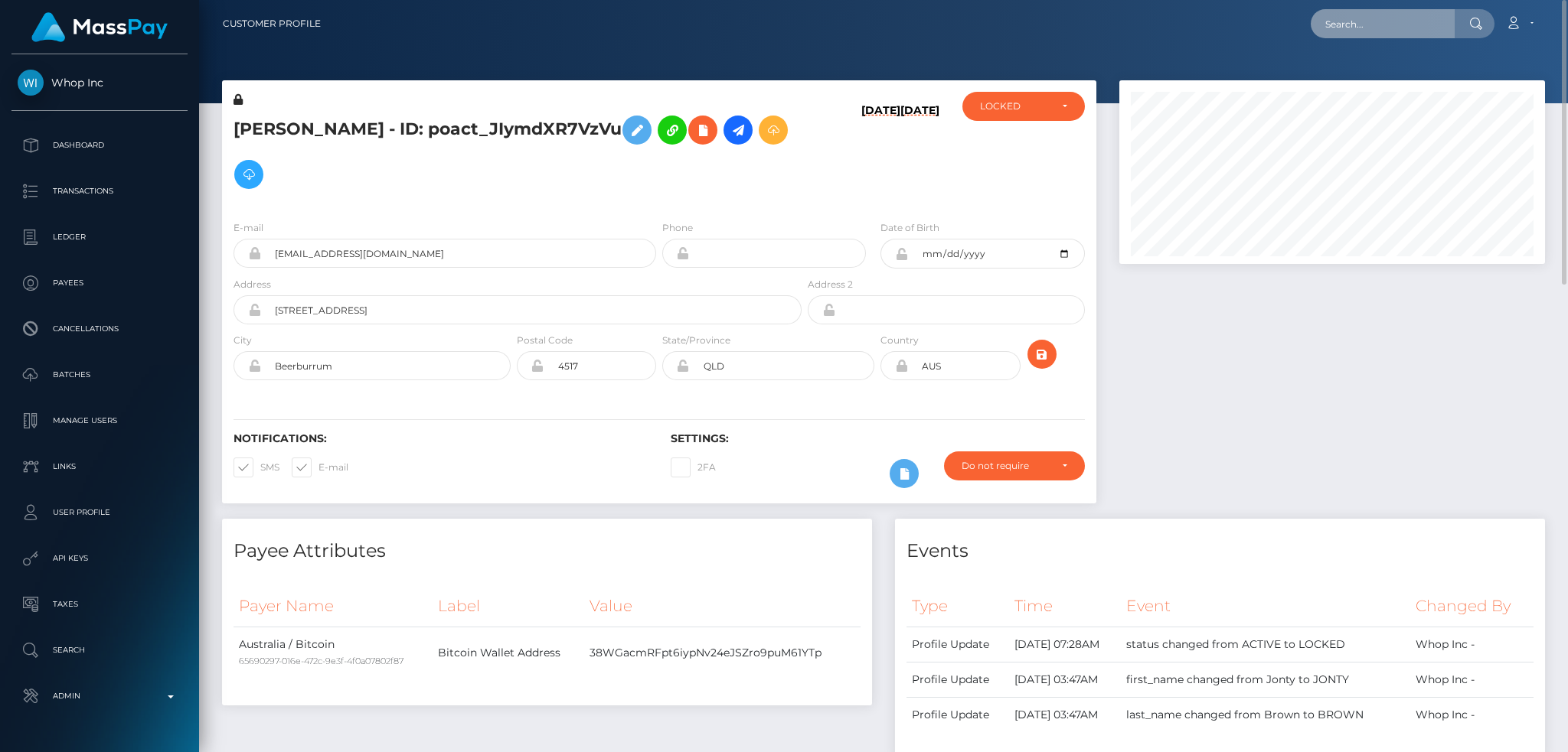
drag, startPoint x: 1344, startPoint y: 22, endPoint x: 1171, endPoint y: 32, distance: 173.3
click at [1343, 22] on input "text" at bounding box center [1383, 23] width 144 height 29
paste input "arslan_khan310@yahoo.com"
type input "arslan_khan310@yahoo.com"
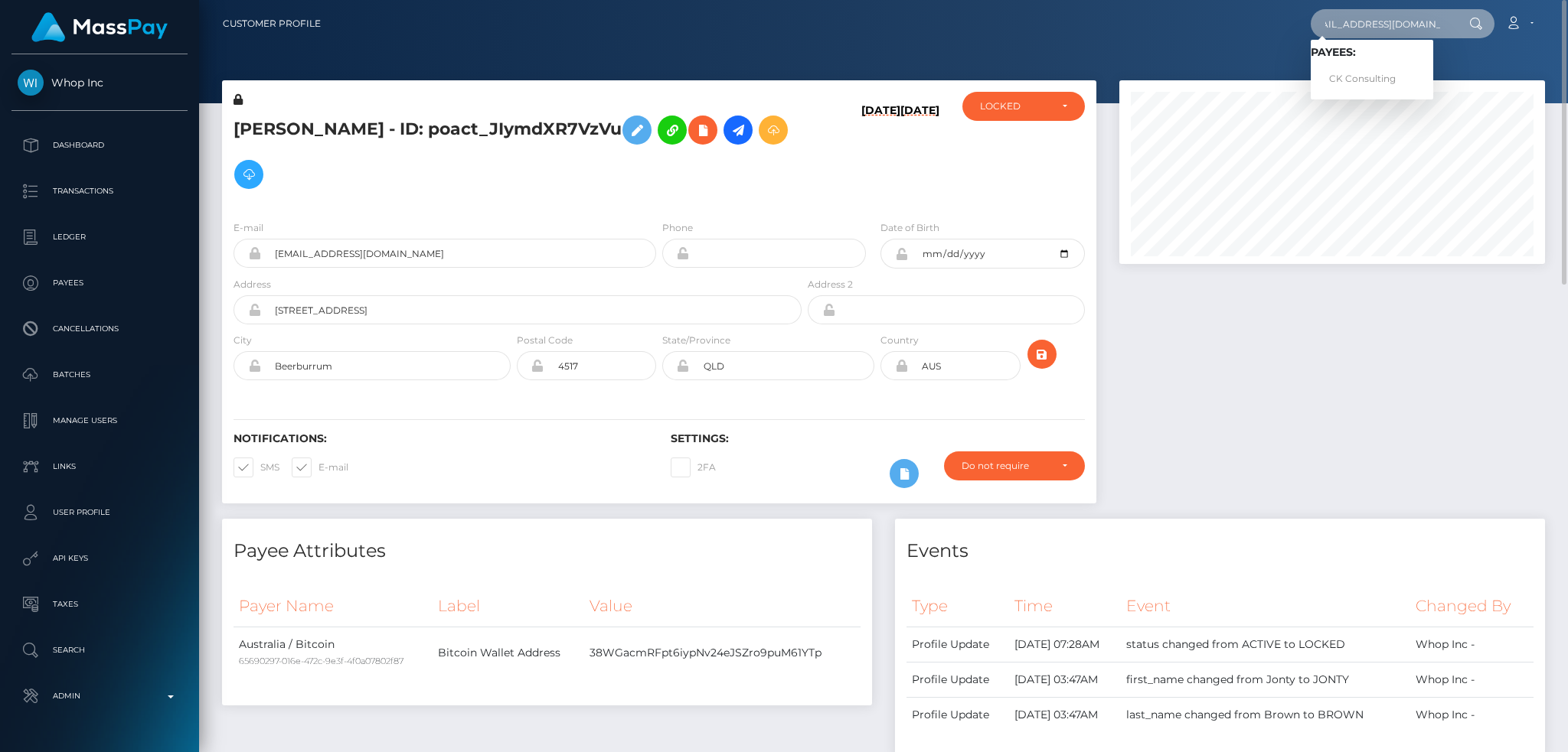
scroll to position [0, 0]
click at [1372, 87] on link "CK Consulting" at bounding box center [1372, 79] width 122 height 28
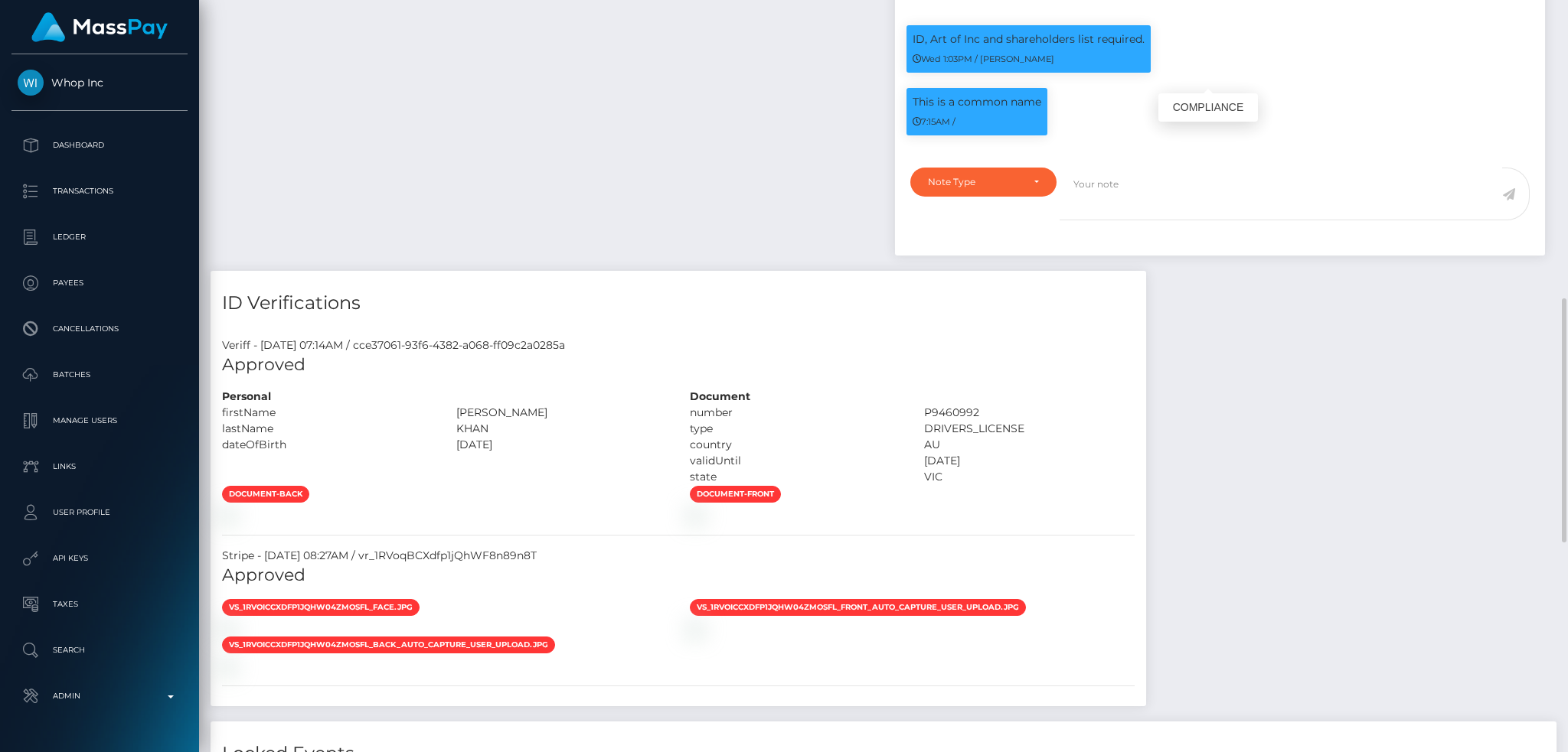
scroll to position [184, 425]
click at [994, 38] on p "ID, Art of Inc and shareholders list required." at bounding box center [1028, 39] width 232 height 16
copy div "ID, Art of Inc and shareholders list required."
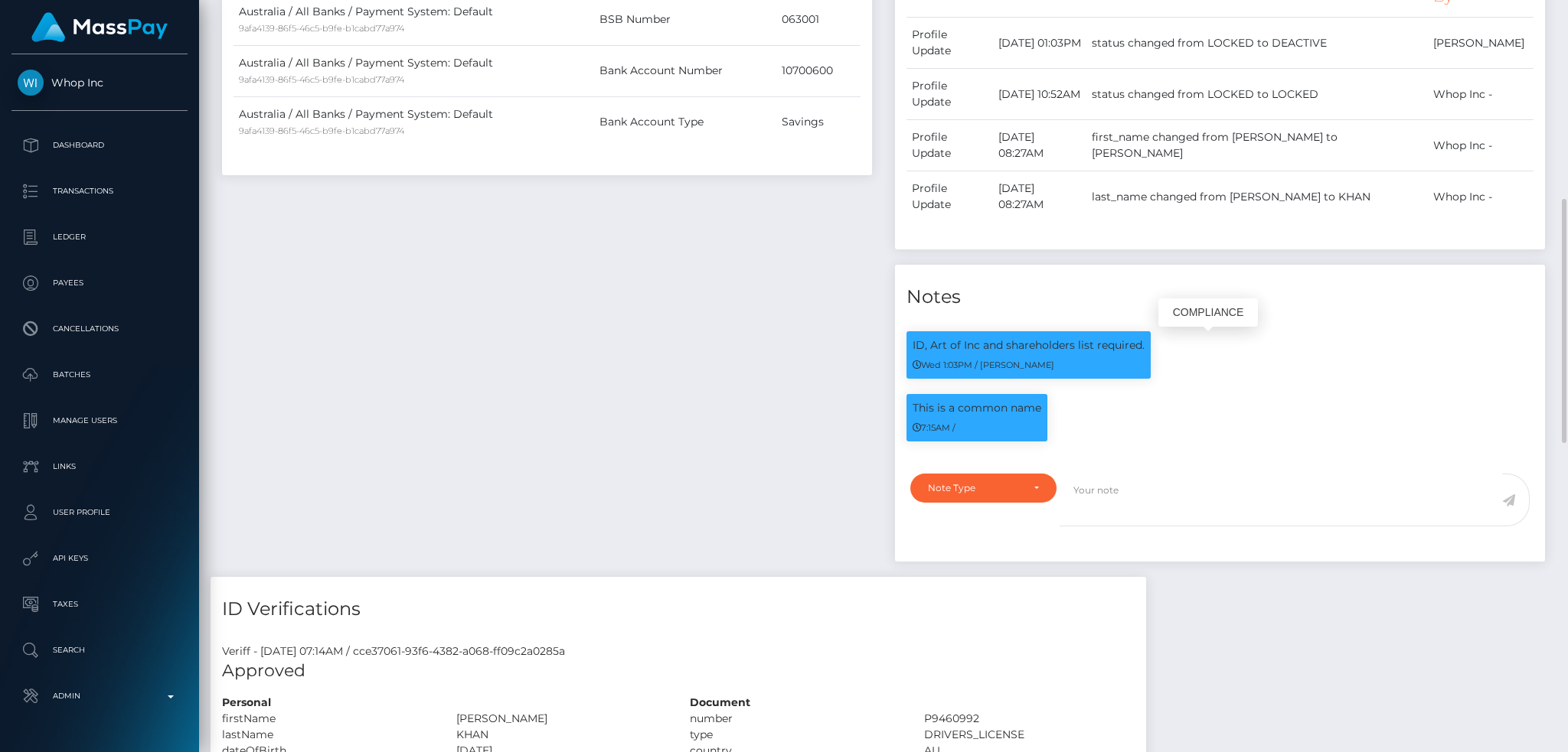
drag, startPoint x: 934, startPoint y: 343, endPoint x: 1063, endPoint y: 343, distance: 129.0
click at [1063, 343] on p "ID, Art of Inc and shareholders list required." at bounding box center [1028, 345] width 232 height 16
click at [989, 337] on div "ID, Art of Inc and shareholders list required. Wed 1:03PM / Dan Cirnat" at bounding box center [1028, 355] width 244 height 47
drag, startPoint x: 927, startPoint y: 345, endPoint x: 1144, endPoint y: 344, distance: 217.0
click at [1144, 344] on div "ID, Art of Inc and shareholders list required. Wed 1:03PM / Dan Cirnat" at bounding box center [1028, 355] width 244 height 47
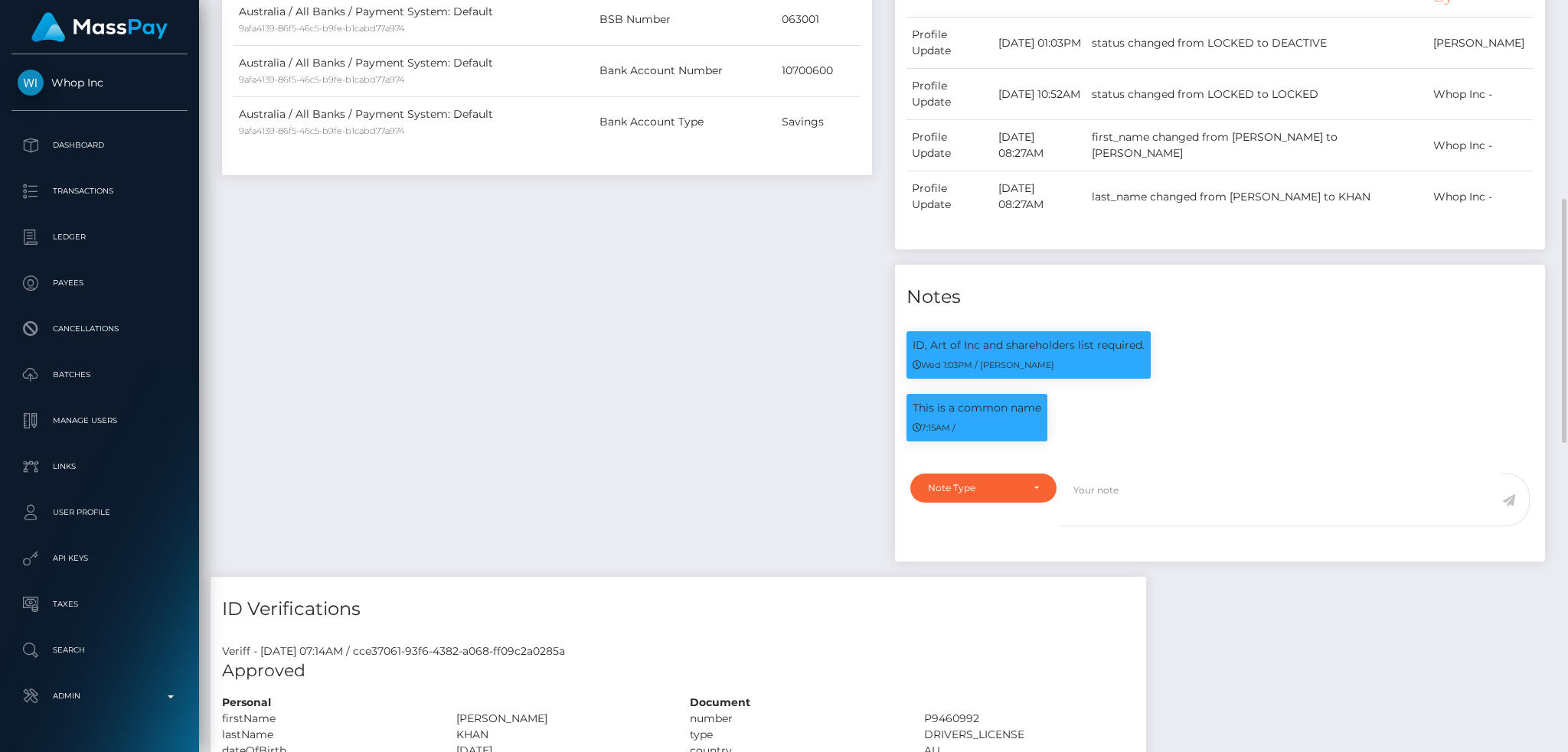
click at [673, 330] on div "Payee Attributes Payer Name Label Value Australia / All Banks / Payment System:…" at bounding box center [546, 232] width 673 height 691
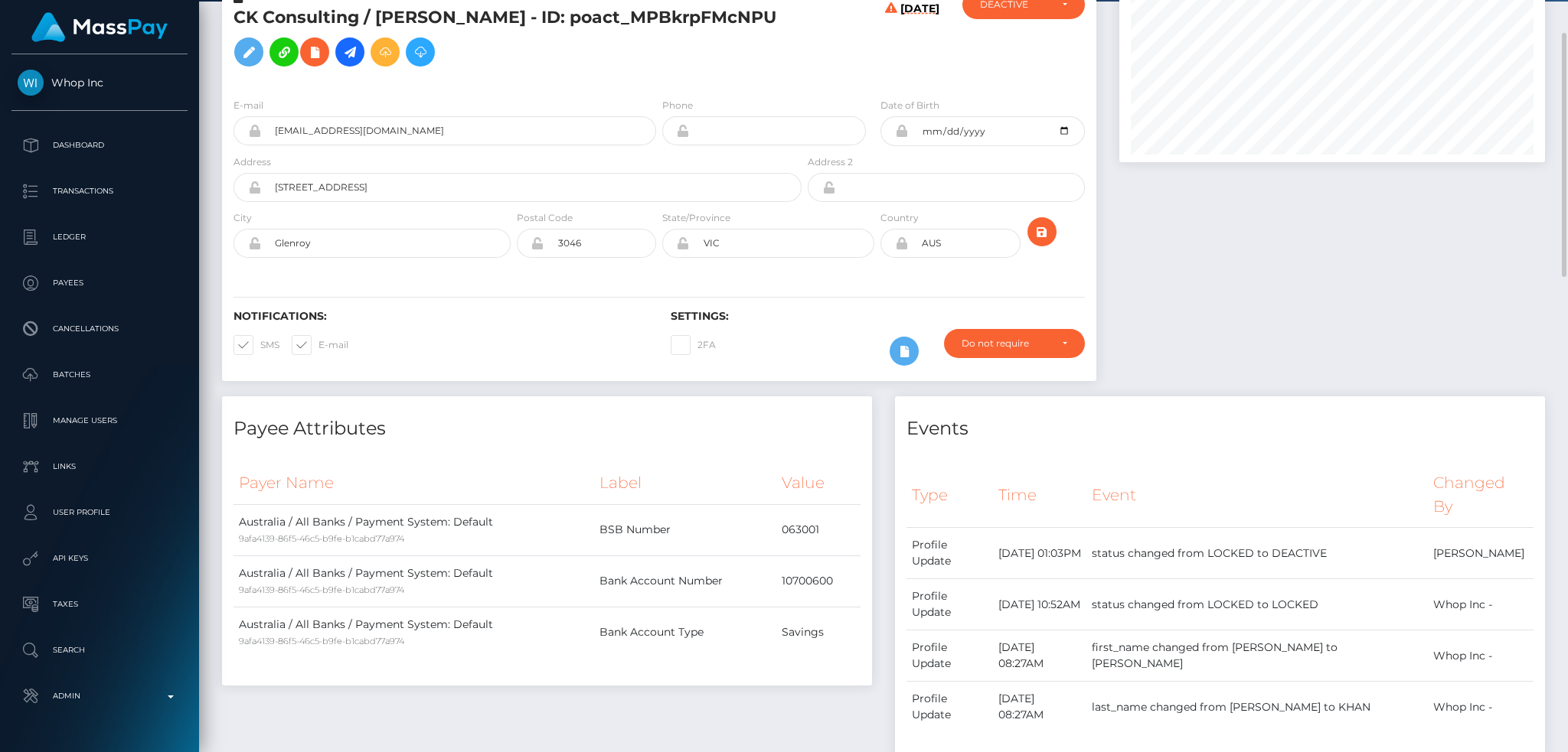
scroll to position [0, 0]
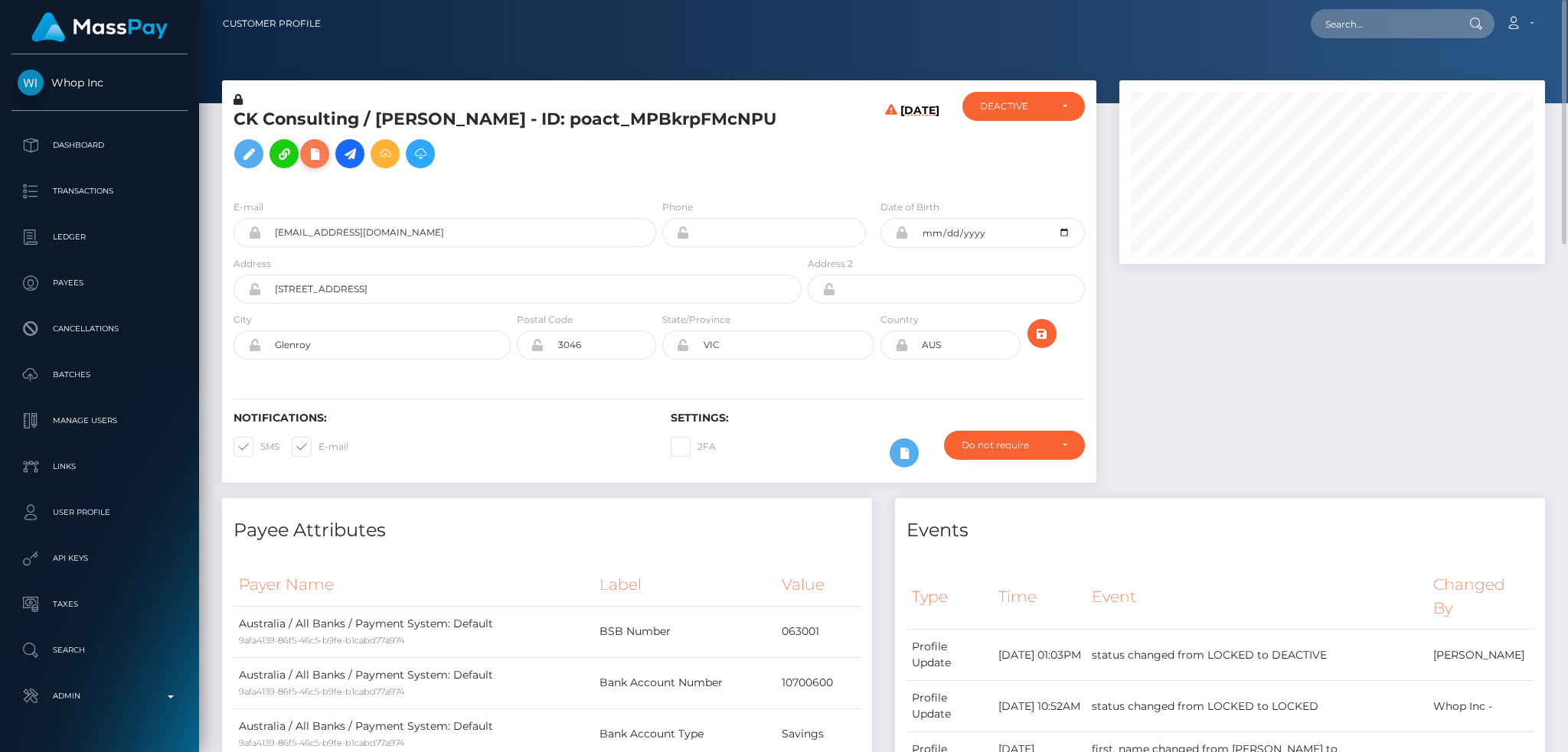
click at [324, 159] on icon at bounding box center [314, 154] width 18 height 19
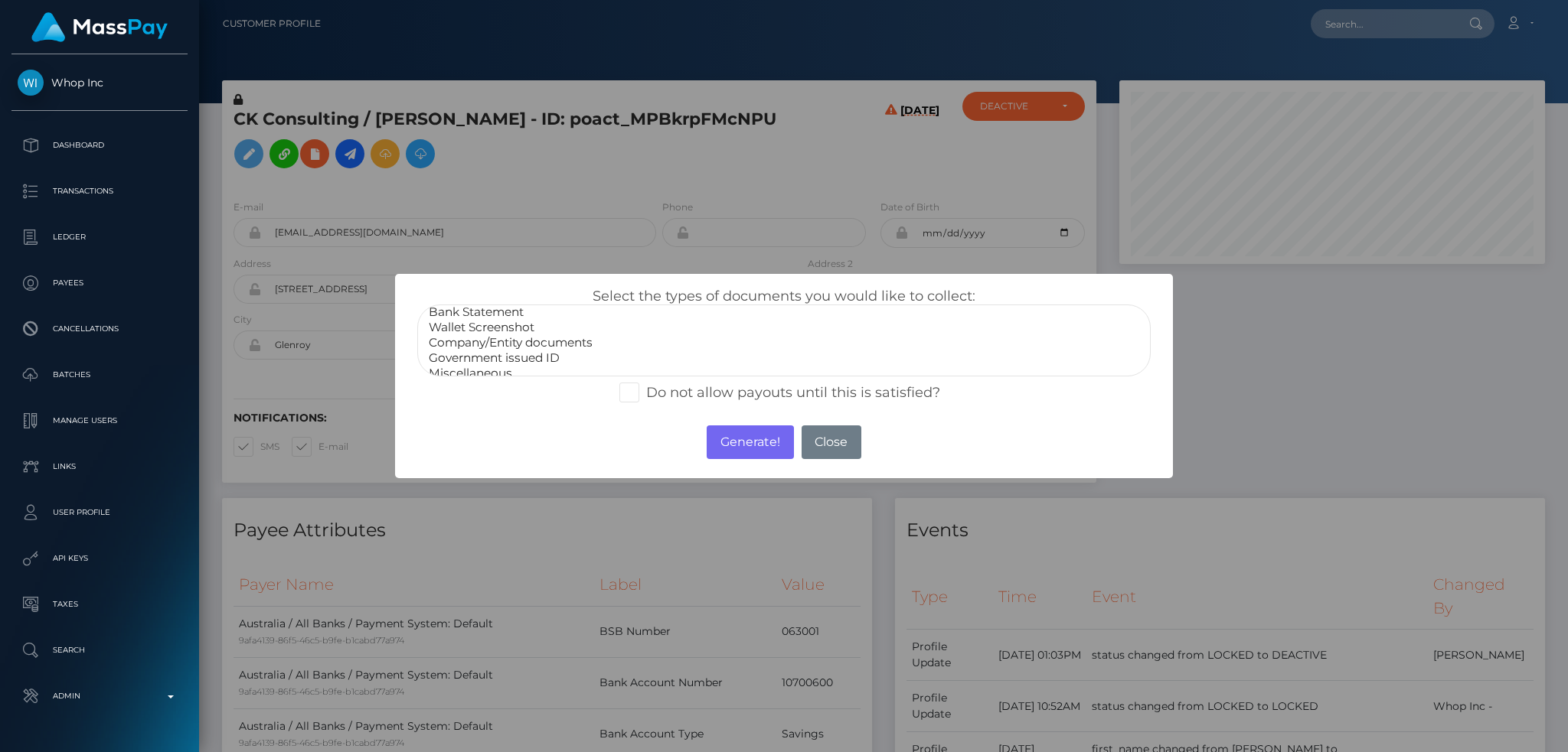
scroll to position [31, 0]
select select "Company/Entity documents"
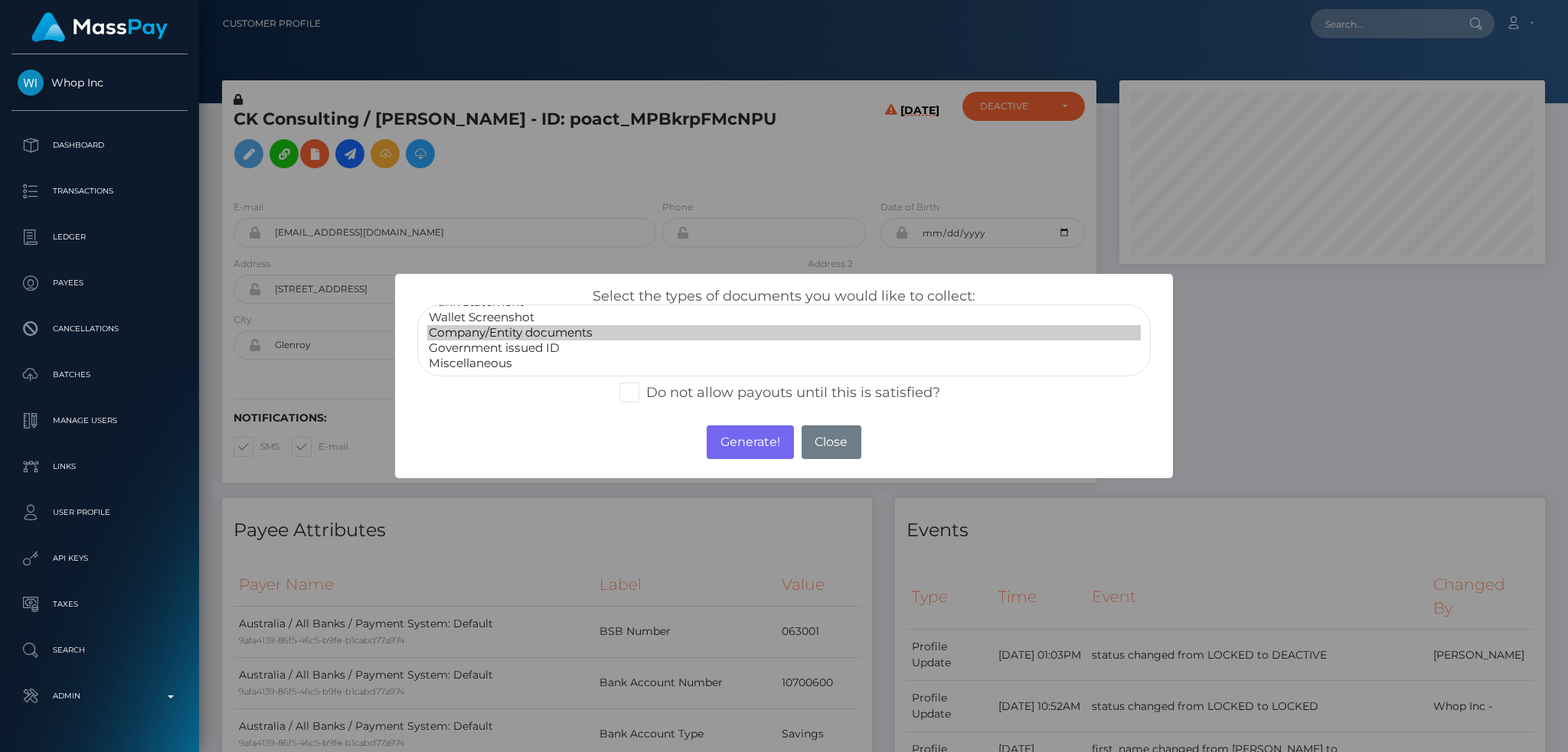
click at [556, 334] on option "Company/Entity documents" at bounding box center [784, 332] width 713 height 15
click at [761, 445] on button "Generate!" at bounding box center [750, 442] width 86 height 34
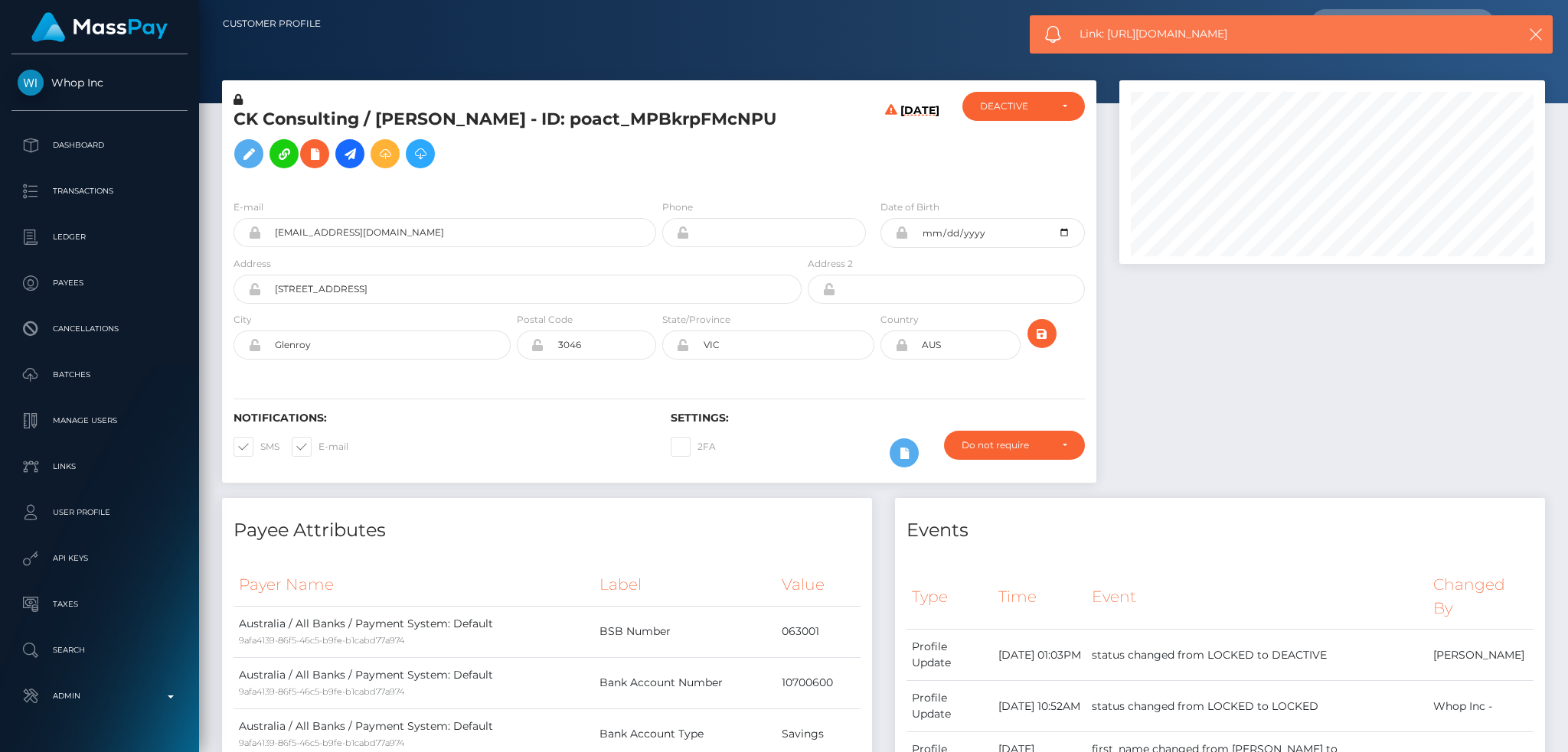
click at [1110, 37] on span "Link: https://l.maspay.io/RgGKi" at bounding box center [1283, 33] width 407 height 16
copy span "Link: https://l.maspay.io/RgGKi"
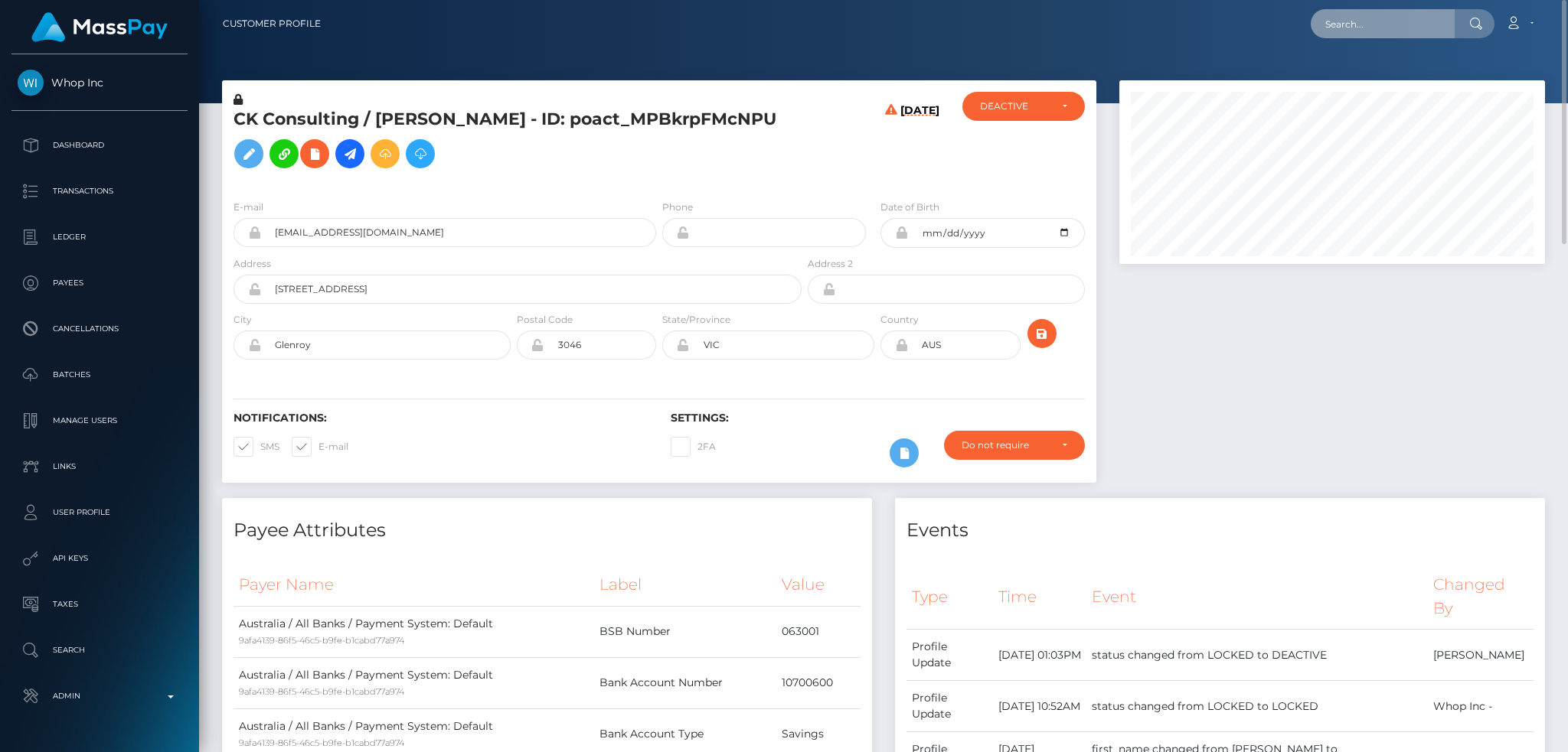
click at [1340, 11] on input "text" at bounding box center [1383, 23] width 144 height 29
paste input "MSPa1d01b72701f52f"
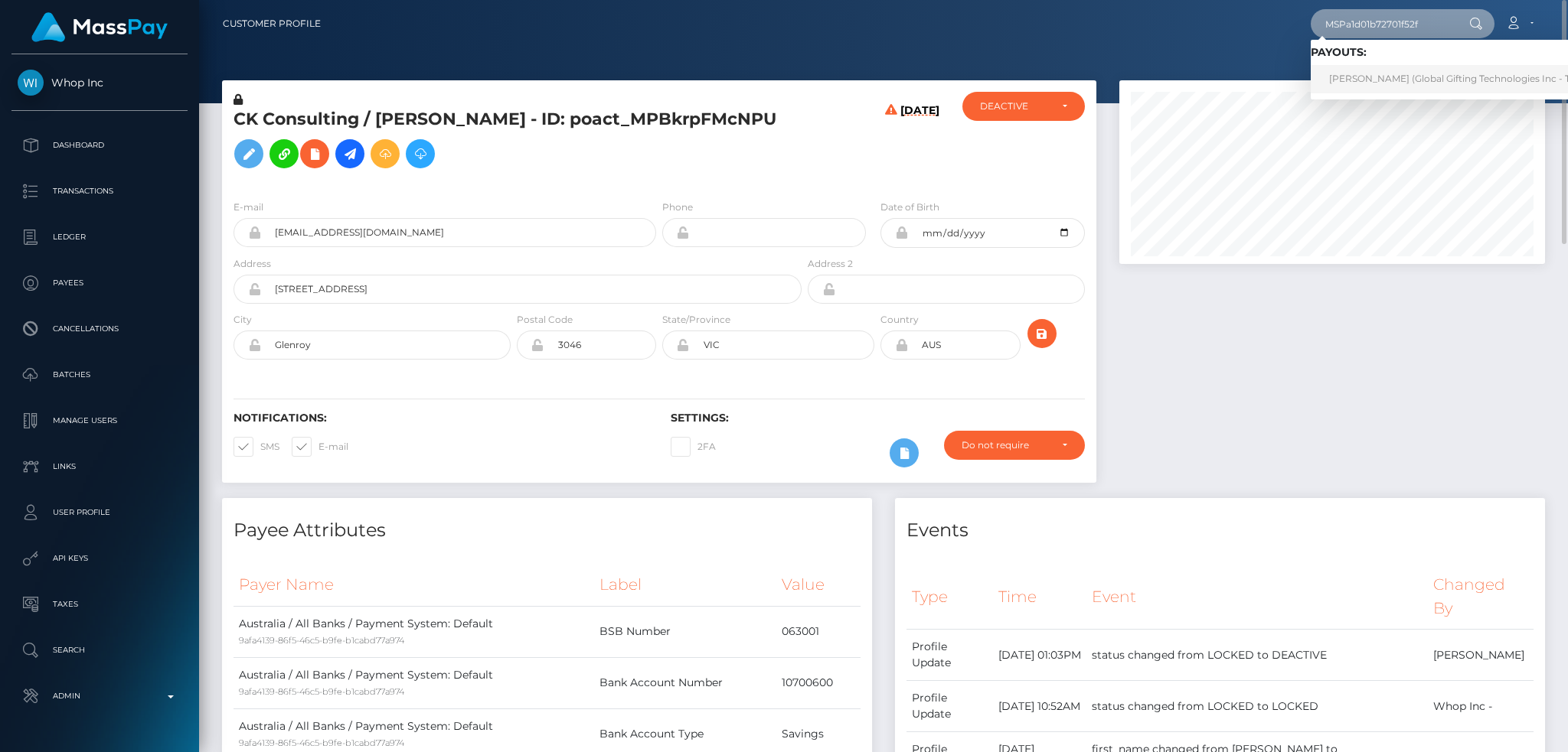
type input "MSPa1d01b72701f52f"
click at [1357, 84] on link "JHOAN FABIÁN BERROCAL CRESPO (Global Gifting Technologies Inc - Throne)" at bounding box center [1465, 79] width 308 height 28
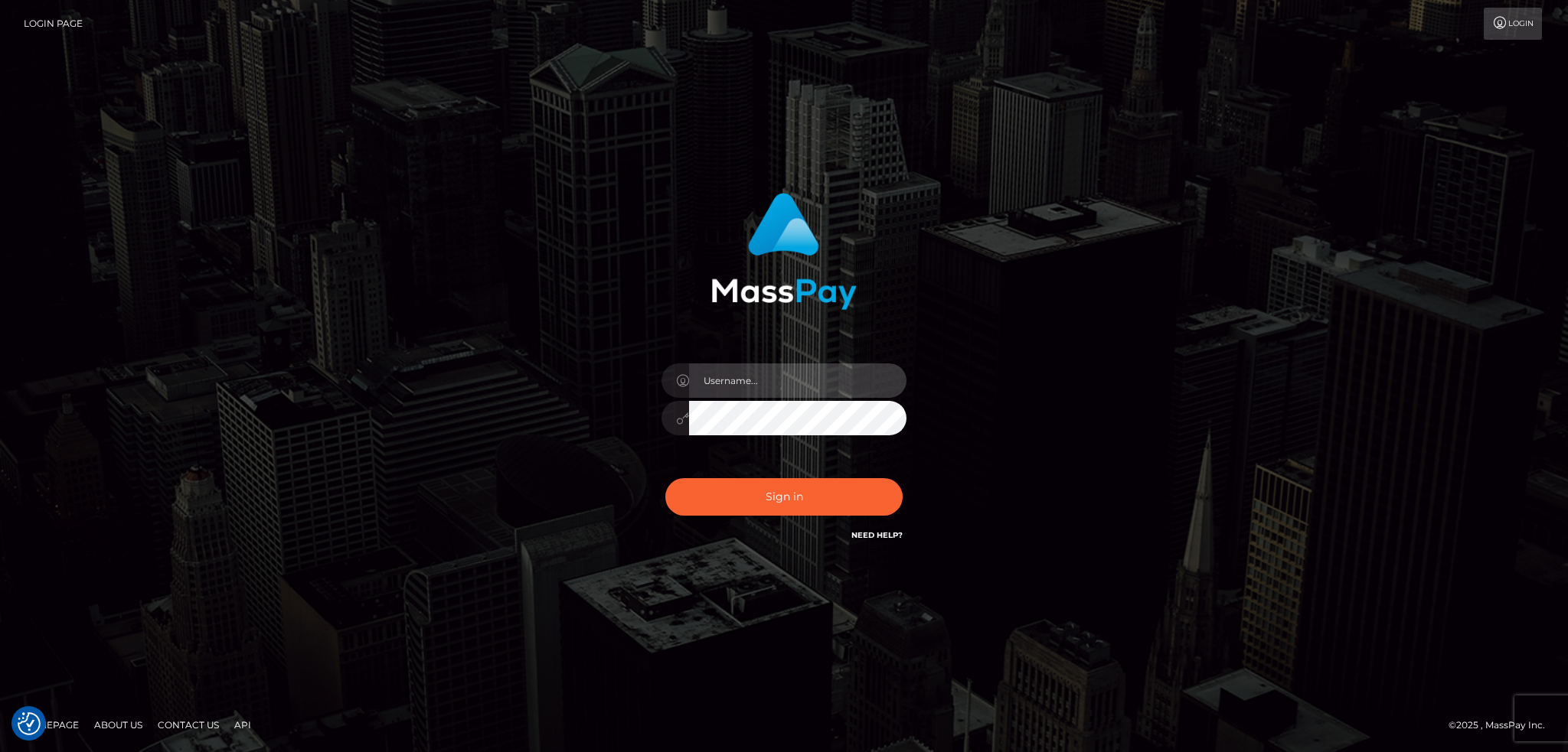
type input "alexstef"
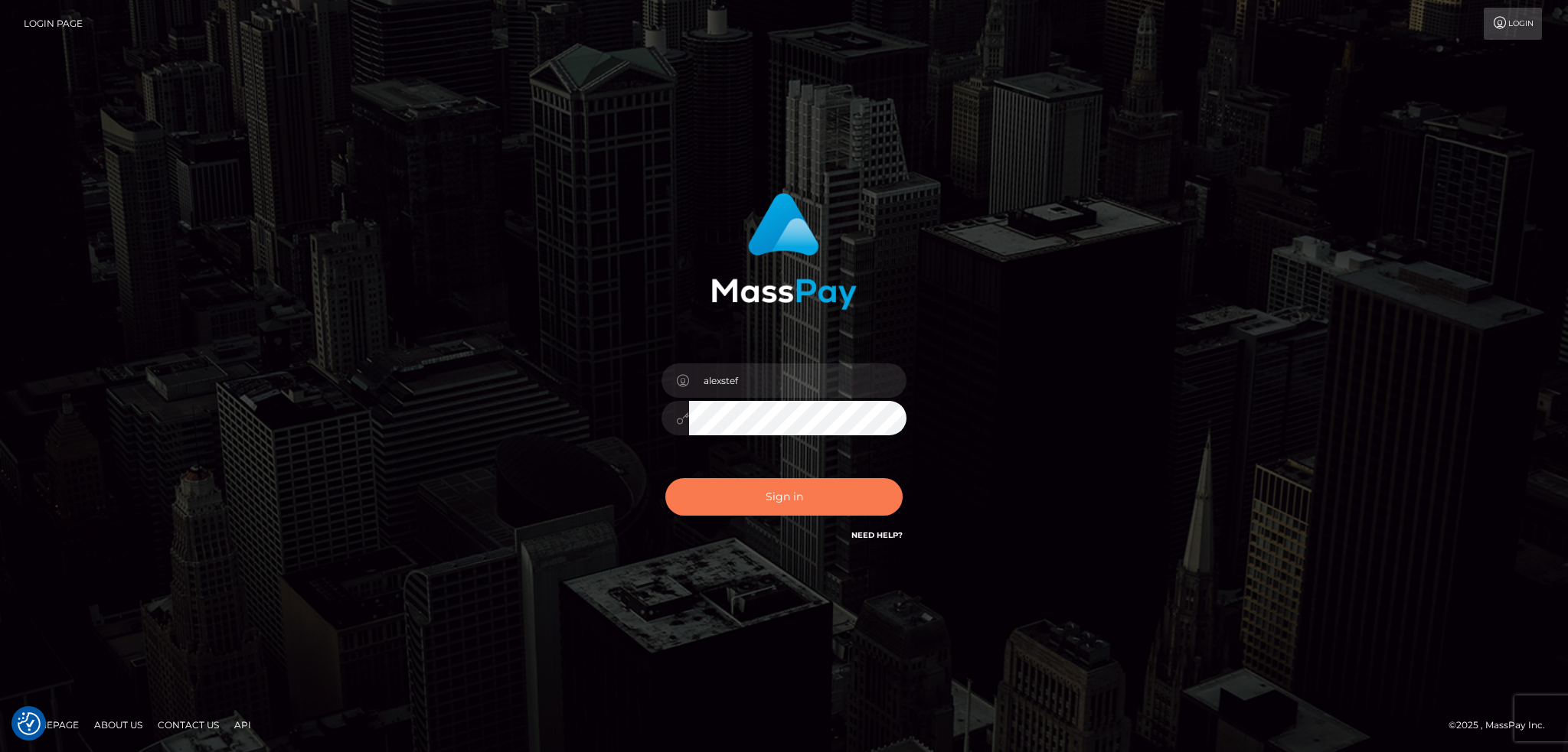
click at [762, 494] on button "Sign in" at bounding box center [783, 497] width 237 height 37
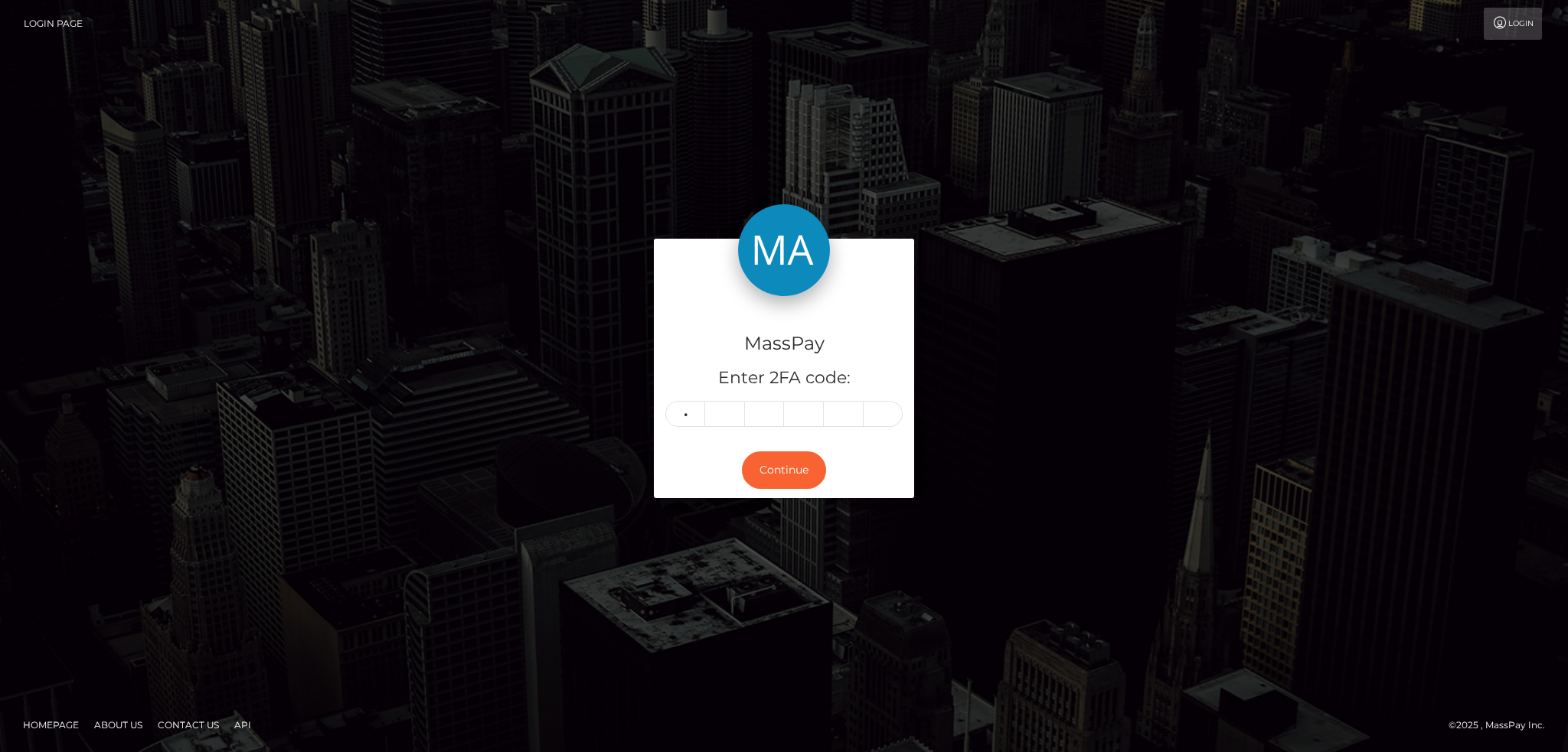
type input "6"
type input "8"
type input "6"
type input "1"
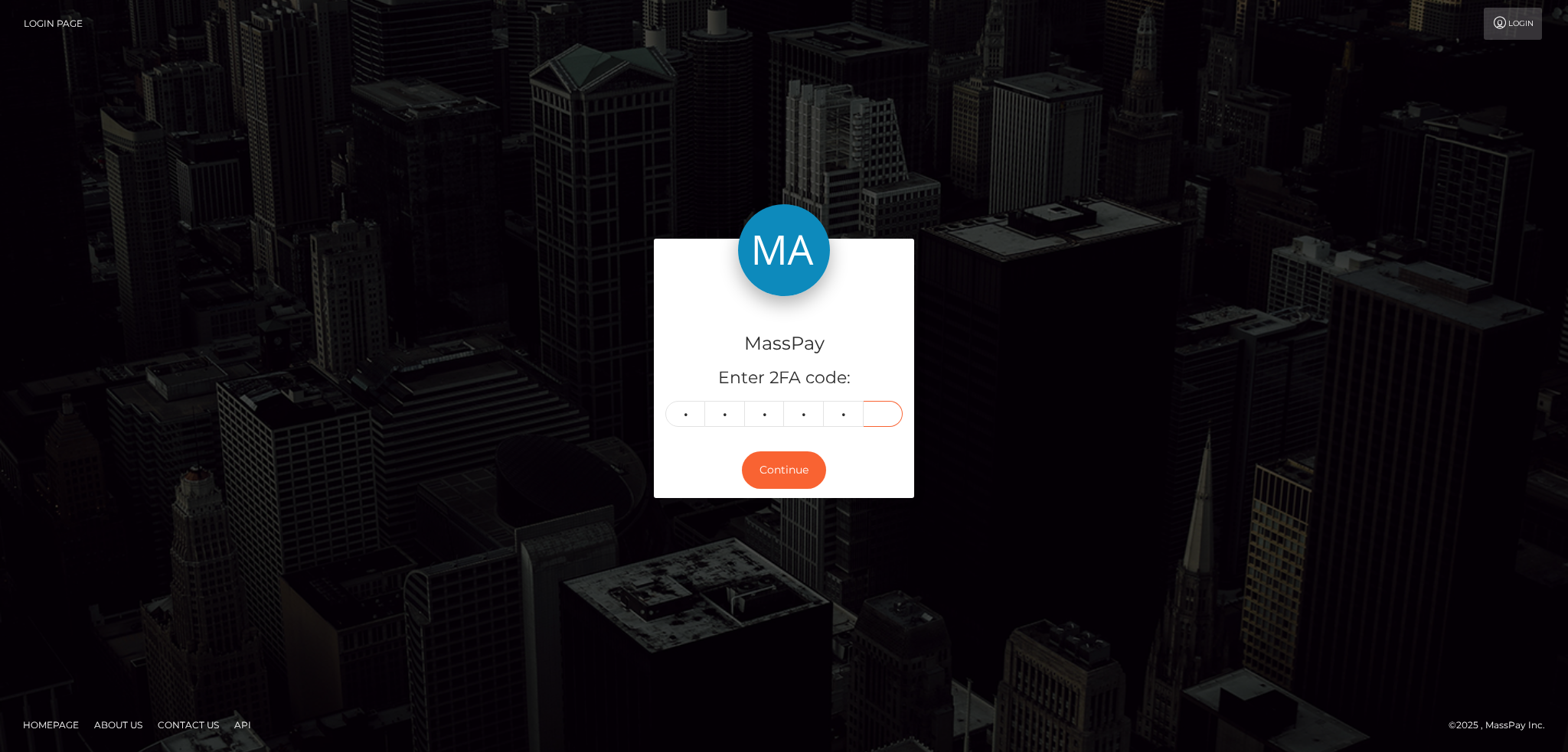
type input "8"
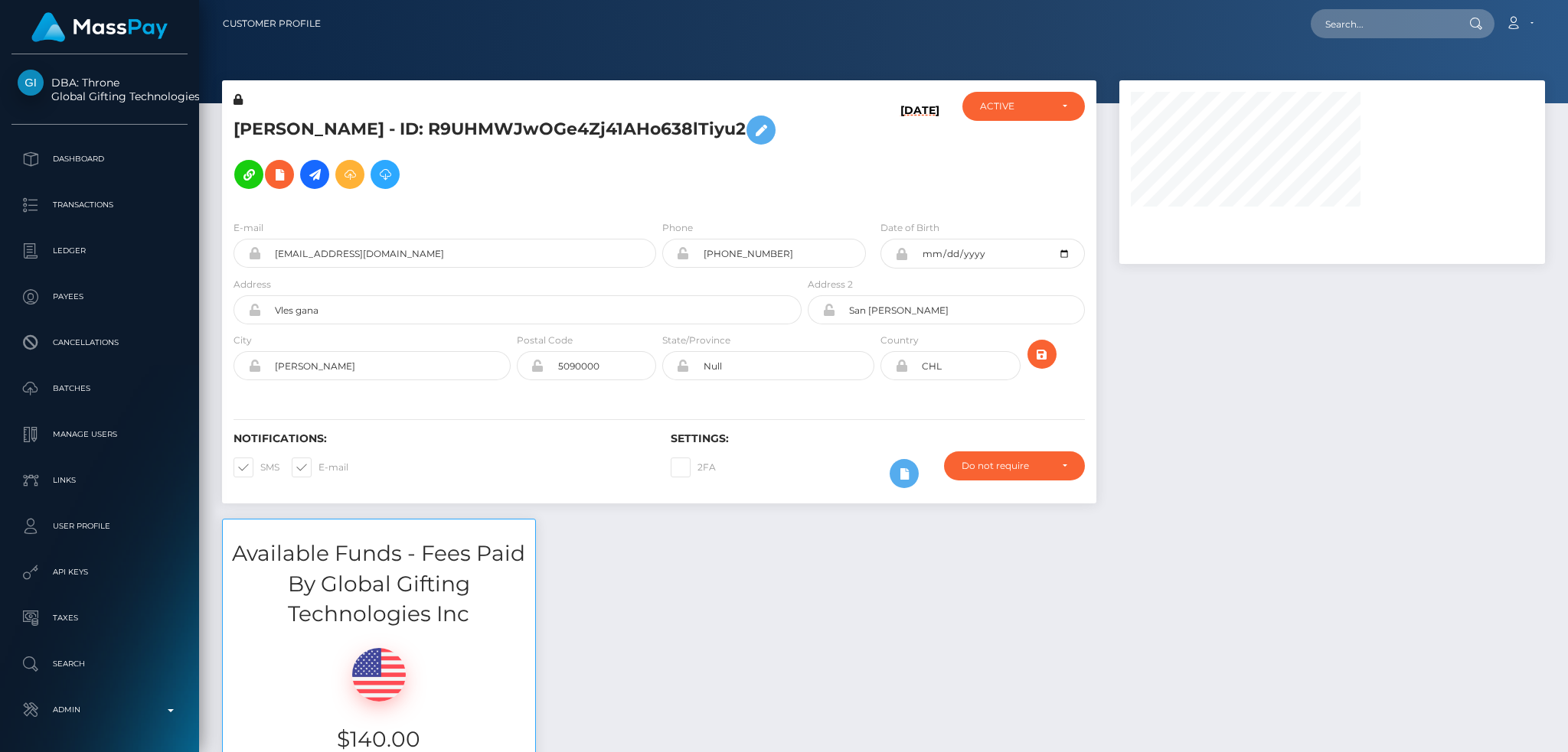
scroll to position [184, 425]
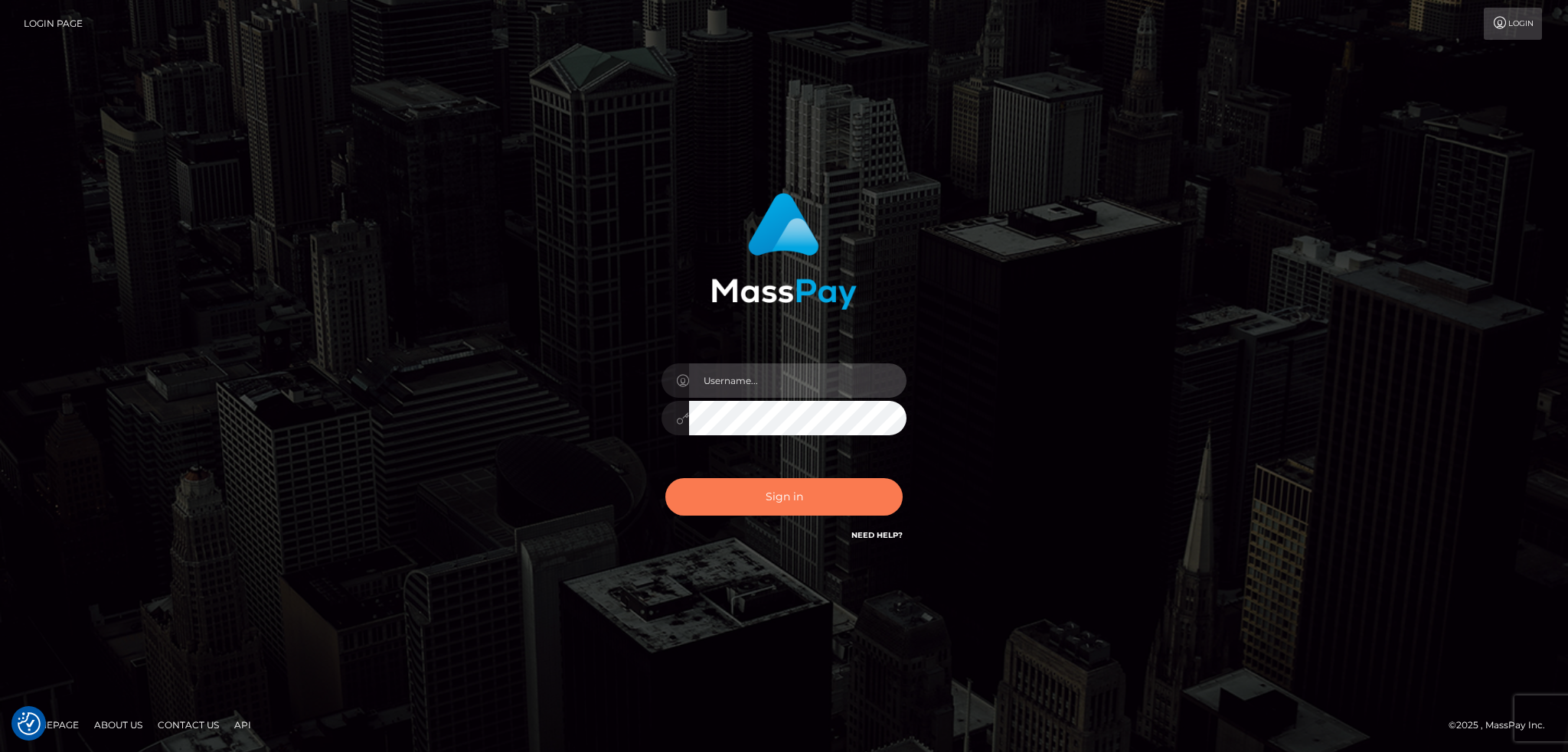
type input "alexstef"
click at [772, 482] on button "Sign in" at bounding box center [783, 497] width 237 height 37
type input "alexstef"
click at [765, 480] on button "Sign in" at bounding box center [783, 497] width 237 height 37
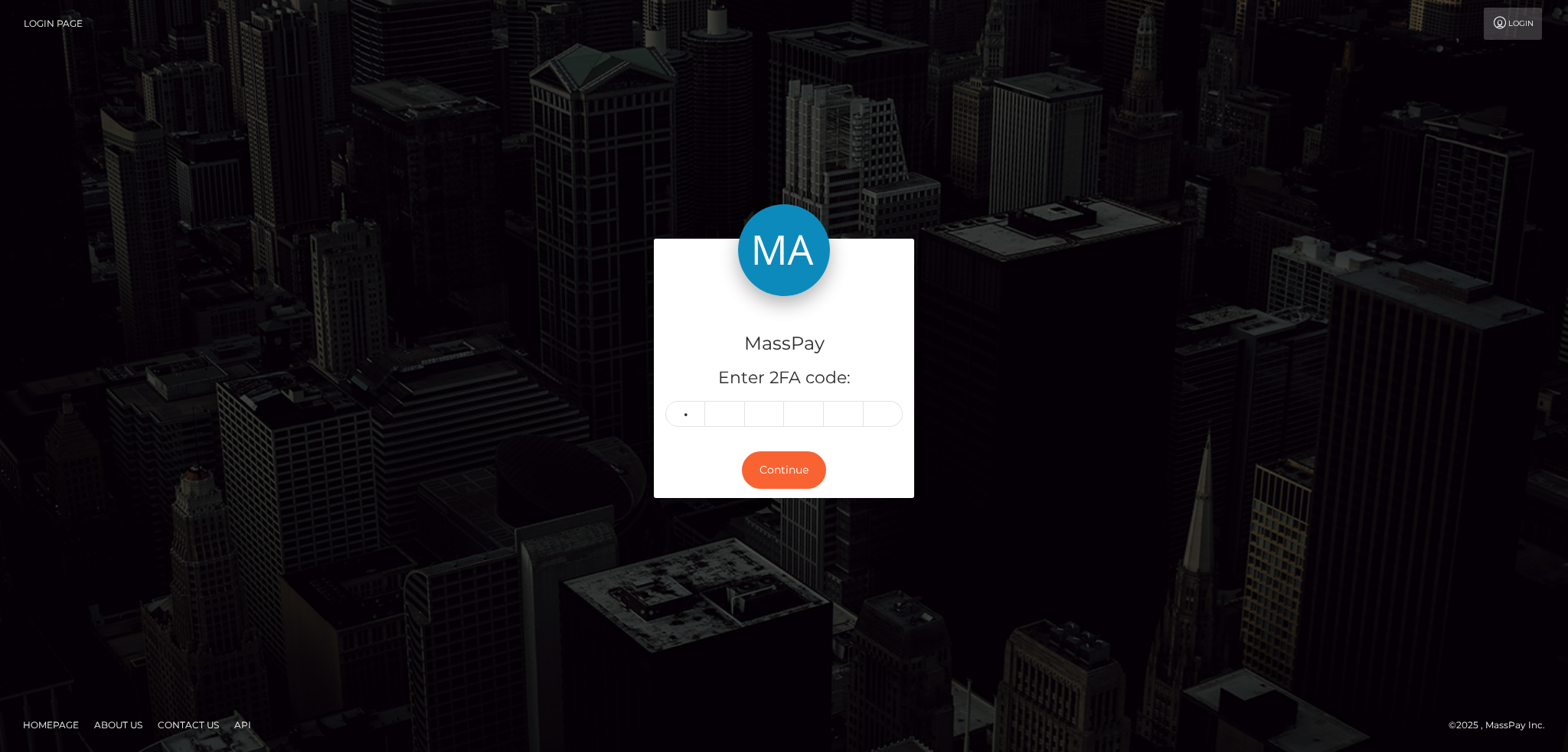
type input "6"
type input "0"
type input "3"
type input "8"
type input "1"
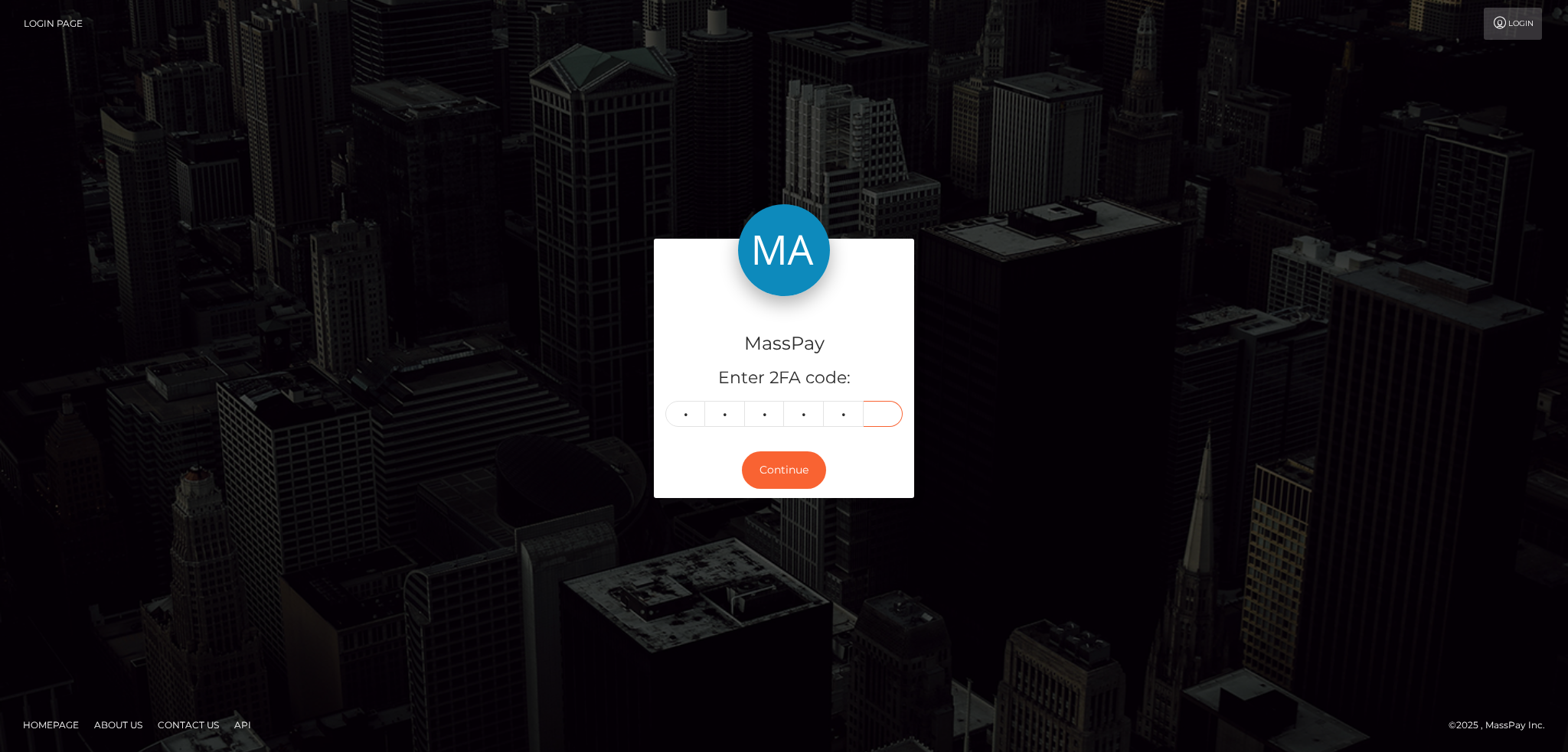
type input "3"
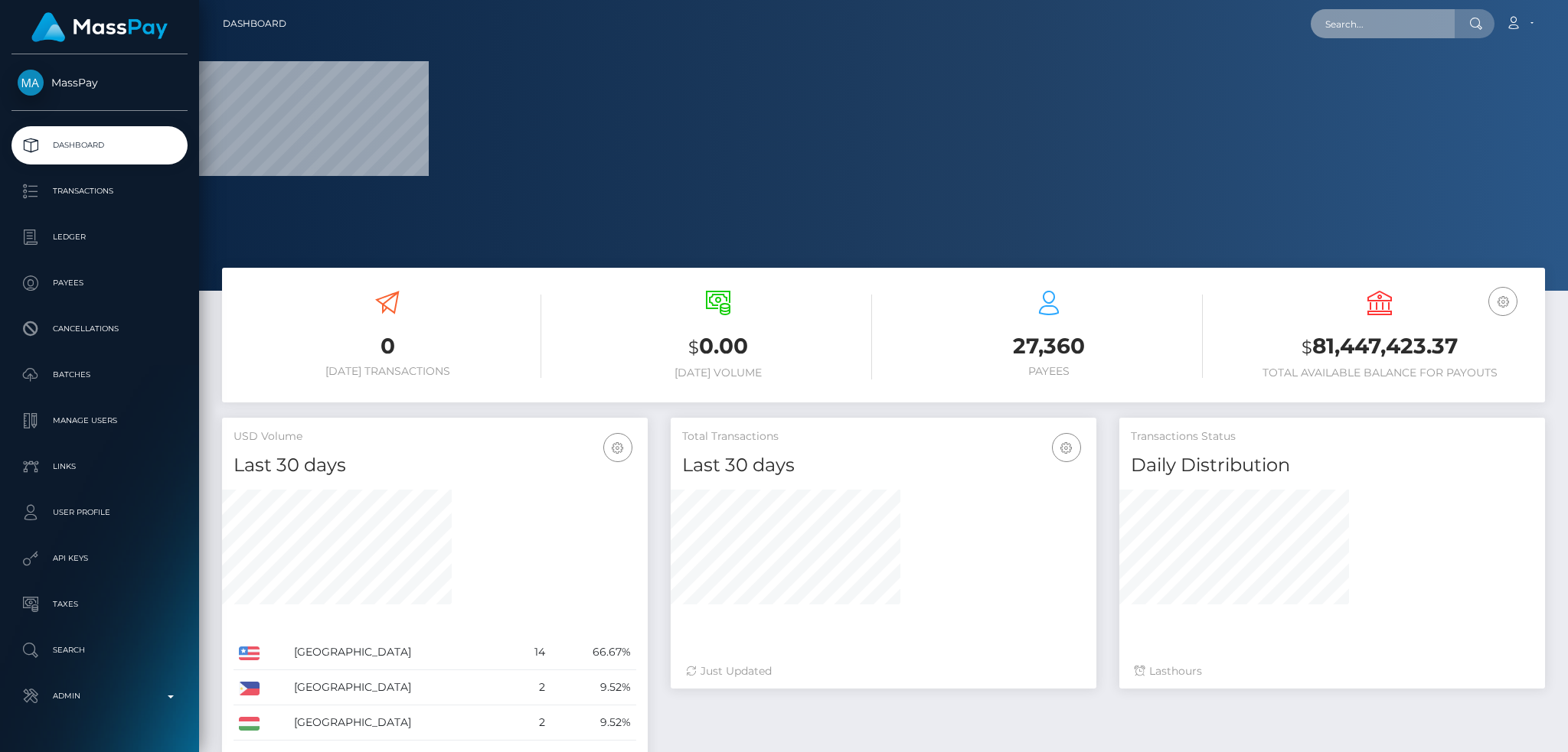
click at [1331, 29] on input "text" at bounding box center [1383, 23] width 144 height 29
paste input "MSP77c97abb94ff057"
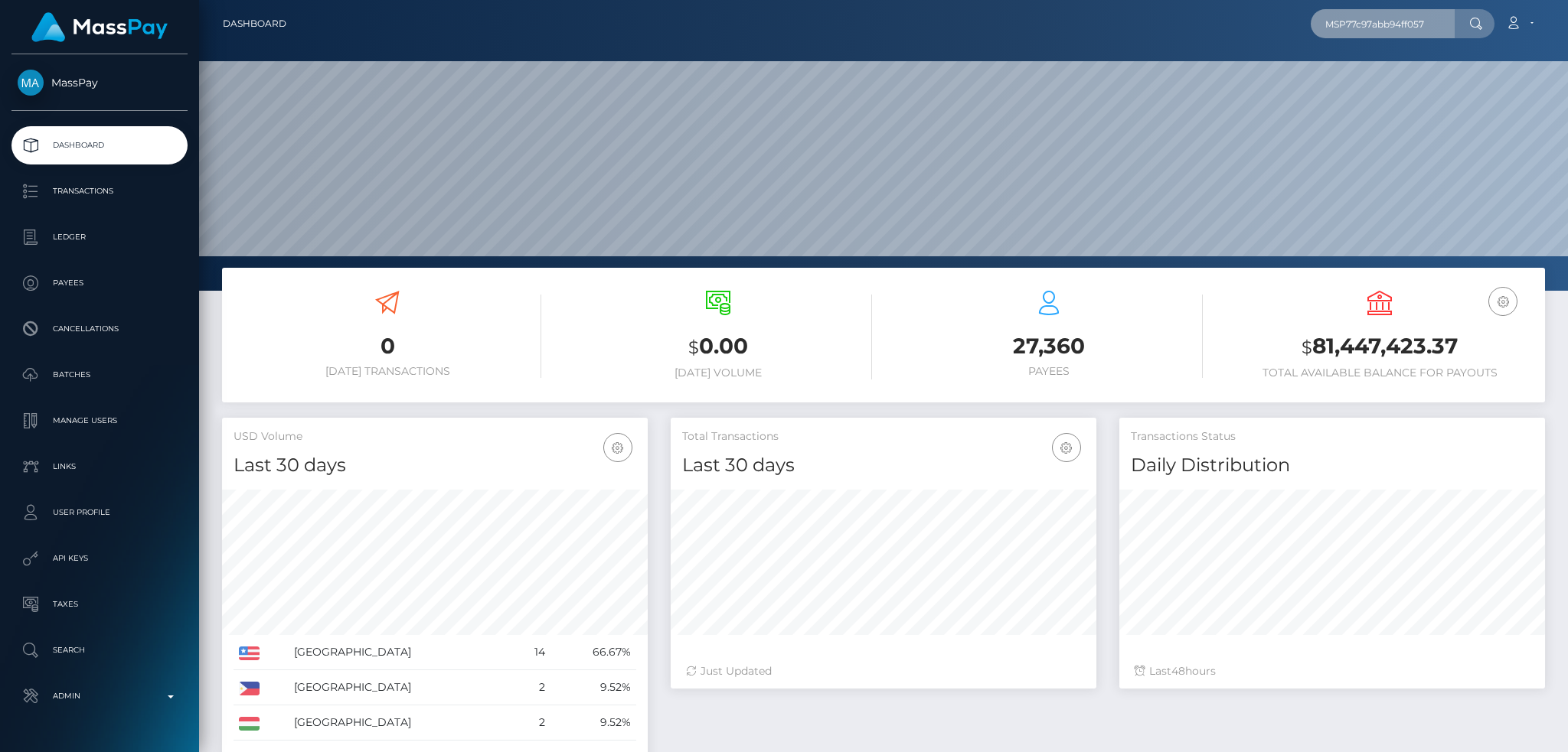
scroll to position [291, 1368]
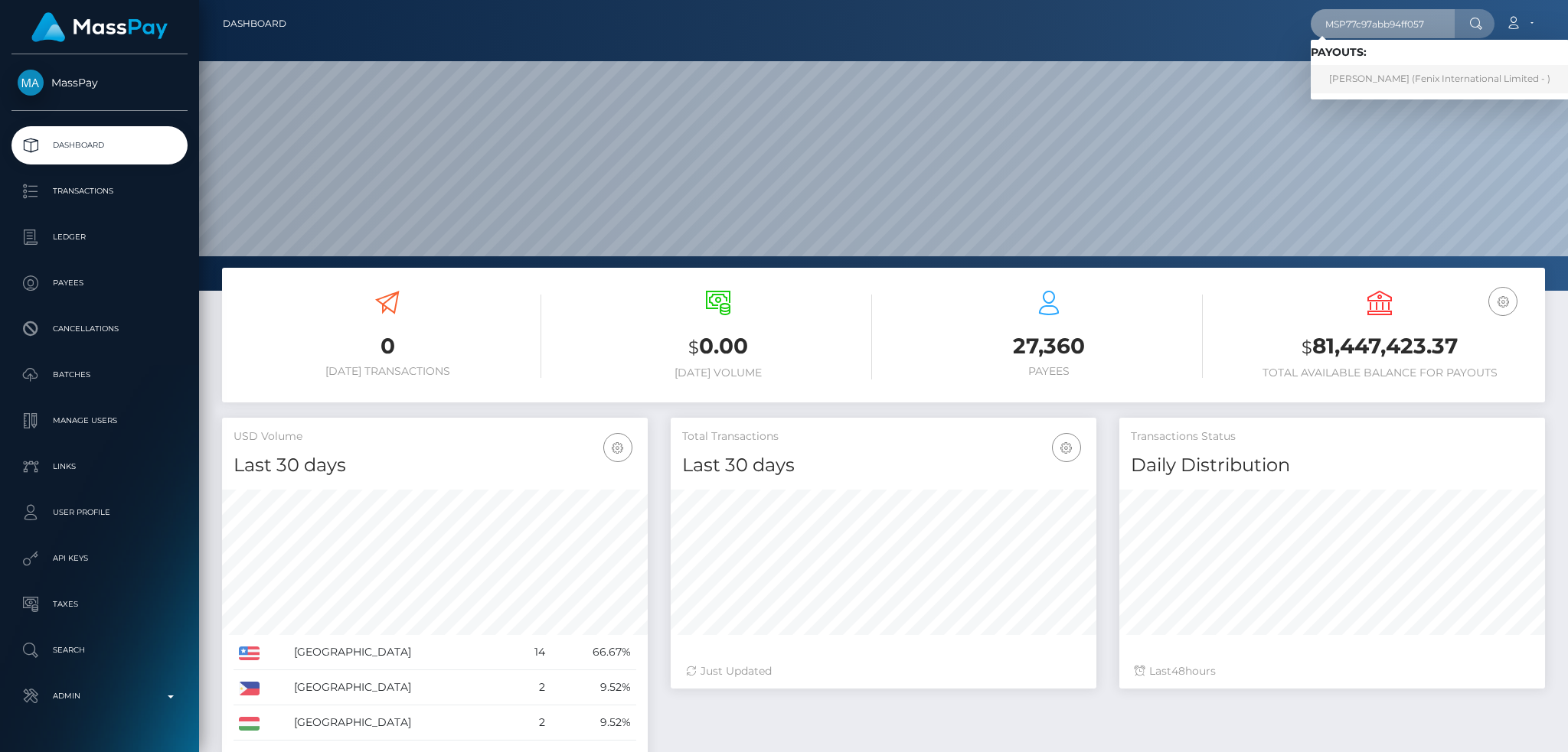
type input "MSP77c97abb94ff057"
click at [1358, 71] on link "Azzedine Taka (Fenix International Limited - )" at bounding box center [1440, 79] width 258 height 28
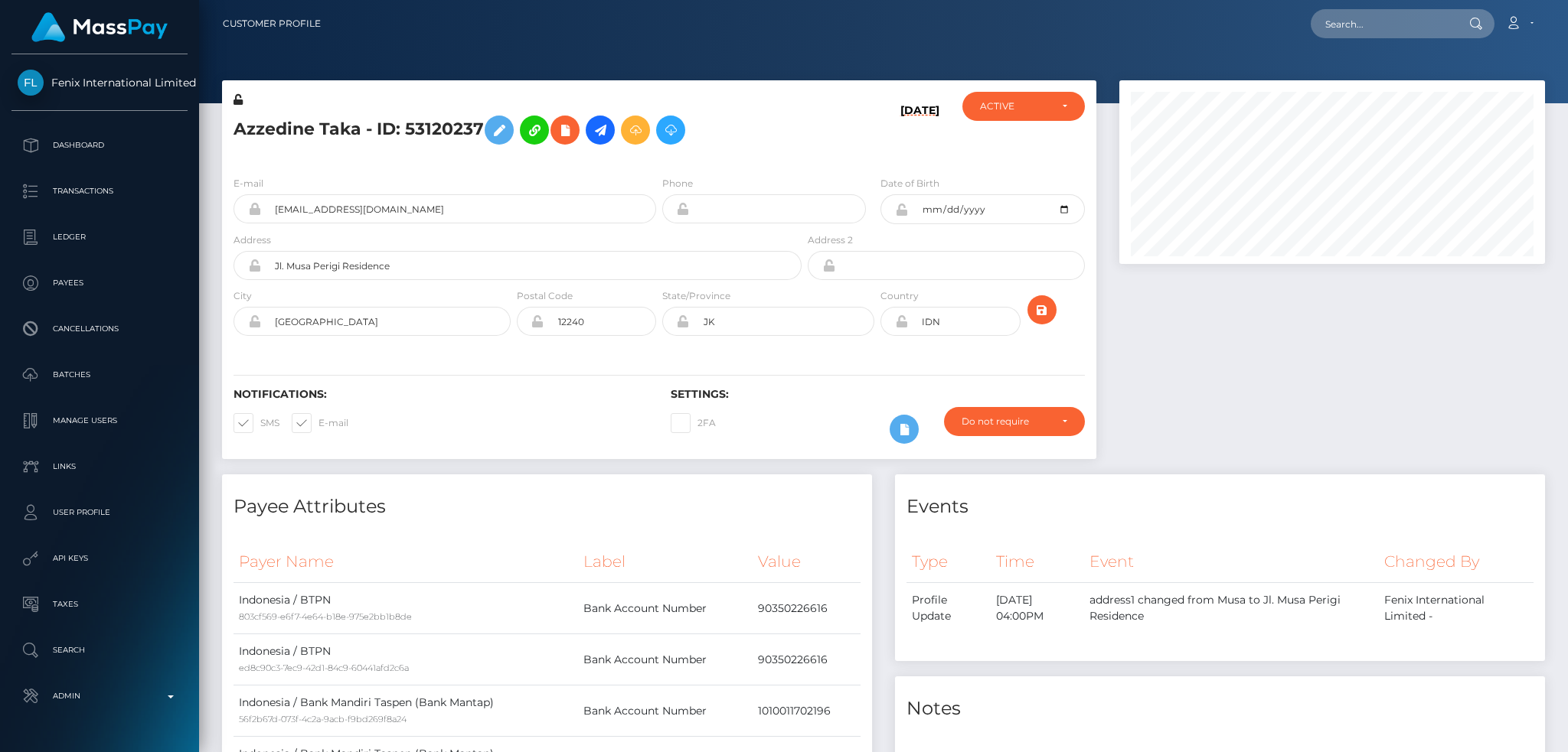
scroll to position [184, 425]
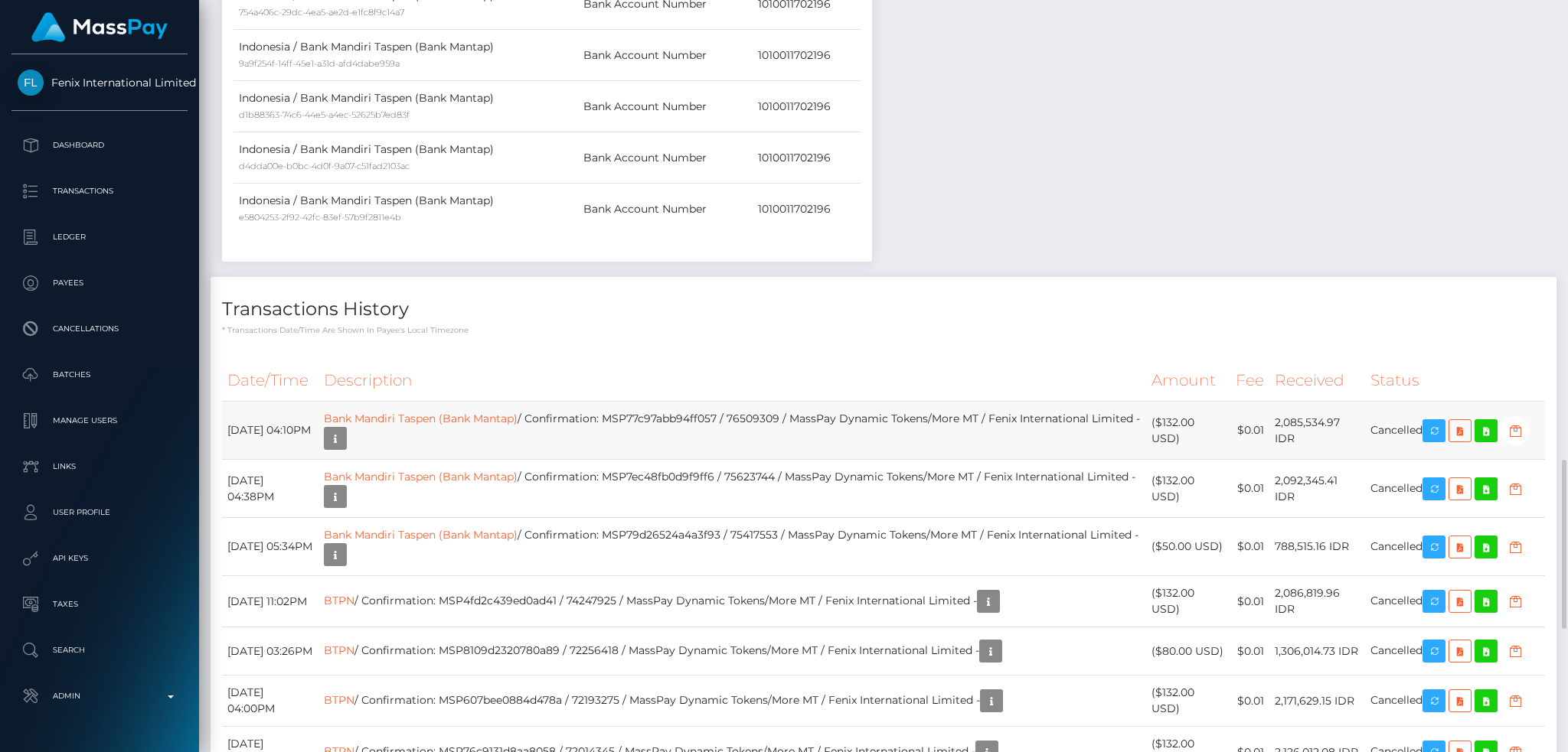
click at [804, 419] on td "Bank Mandiri Taspen (Bank Mantap) / Confirmation: MSP77c97abb94ff057 / 76509309…" at bounding box center [732, 430] width 827 height 58
click at [787, 479] on td "Bank Mandiri Taspen (Bank Mantap) / Confirmation: MSP7ec48fb0d9f9ff6 / 75623744…" at bounding box center [732, 489] width 827 height 58
copy td "75623744"
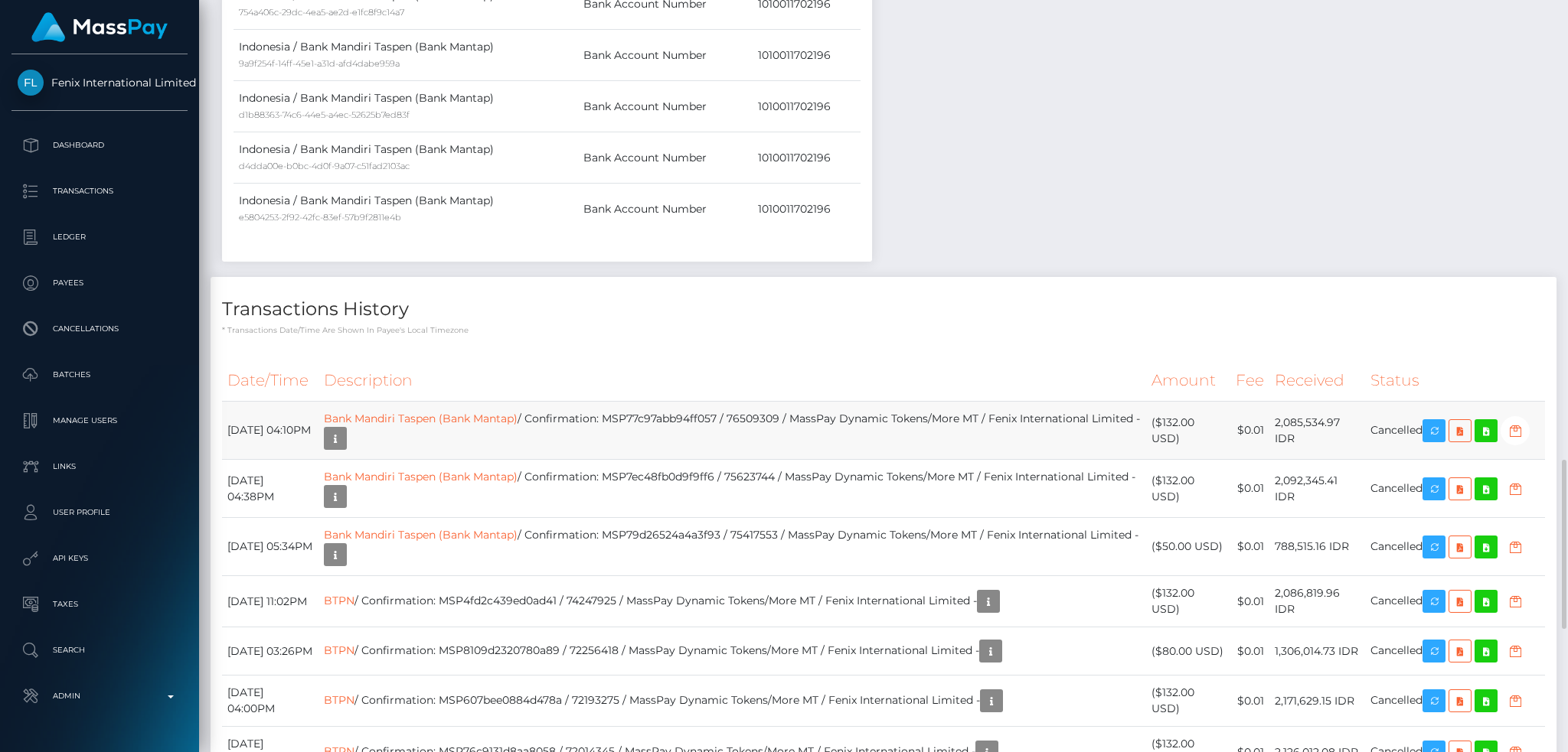
click at [781, 423] on td "Bank Mandiri Taspen (Bank Mantap) / Confirmation: MSP77c97abb94ff057 / 76509309…" at bounding box center [732, 430] width 827 height 58
copy td "76509309"
click at [719, 489] on td "Bank Mandiri Taspen (Bank Mantap) / Confirmation: MSP7ec48fb0d9f9ff6 / 75623744…" at bounding box center [732, 489] width 827 height 58
click at [719, 481] on td "Bank Mandiri Taspen (Bank Mantap) / Confirmation: MSP7ec48fb0d9f9ff6 / 75623744…" at bounding box center [732, 489] width 827 height 58
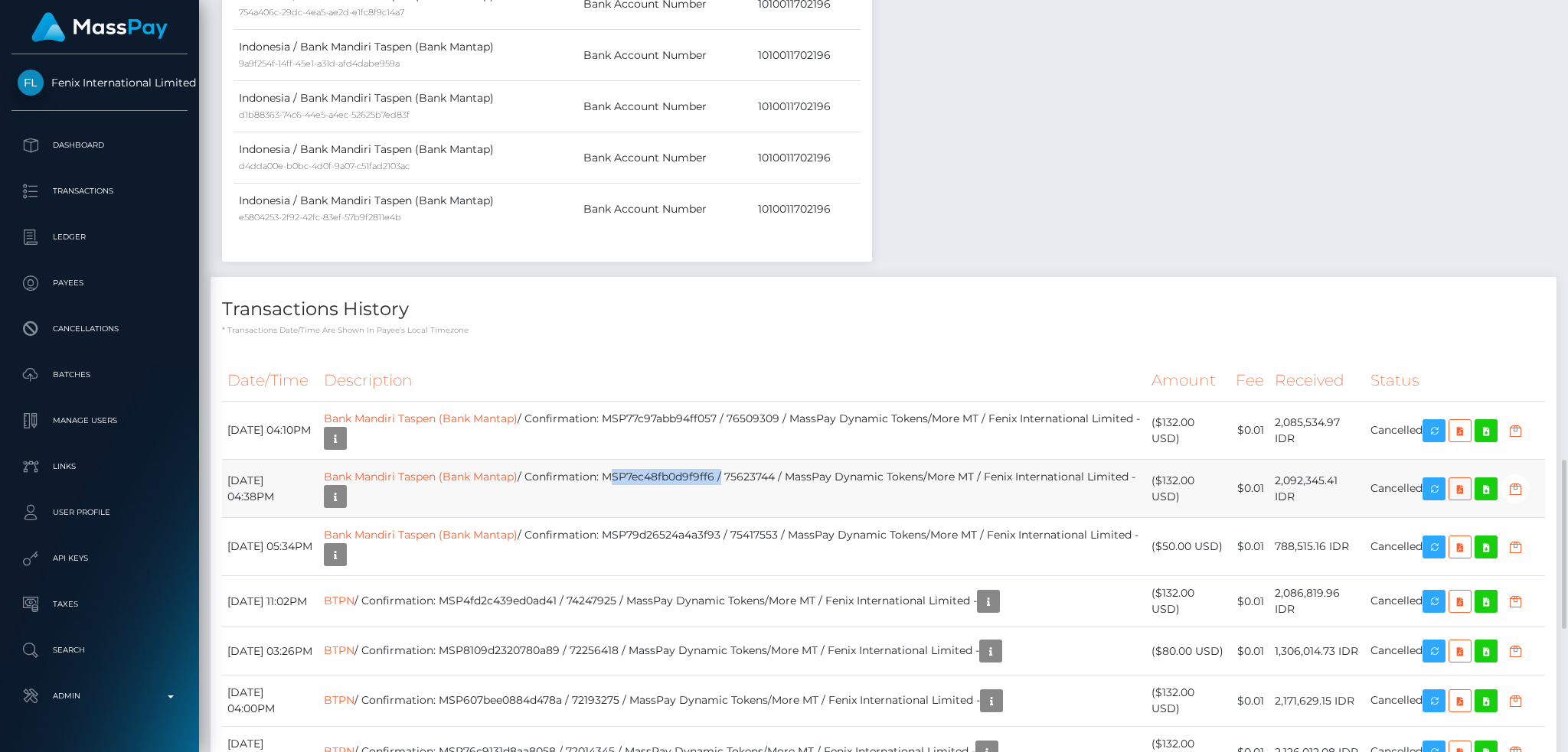
click at [719, 481] on td "Bank Mandiri Taspen (Bank Mantap) / Confirmation: MSP7ec48fb0d9f9ff6 / 75623744…" at bounding box center [732, 489] width 827 height 58
copy td "MSP7ec48fb0d9f9ff6"
click at [785, 537] on td "Bank Mandiri Taspen (Bank Mantap) / Confirmation: MSP79d26524a4a3f93 / 75417553…" at bounding box center [732, 547] width 827 height 58
copy td "75417553"
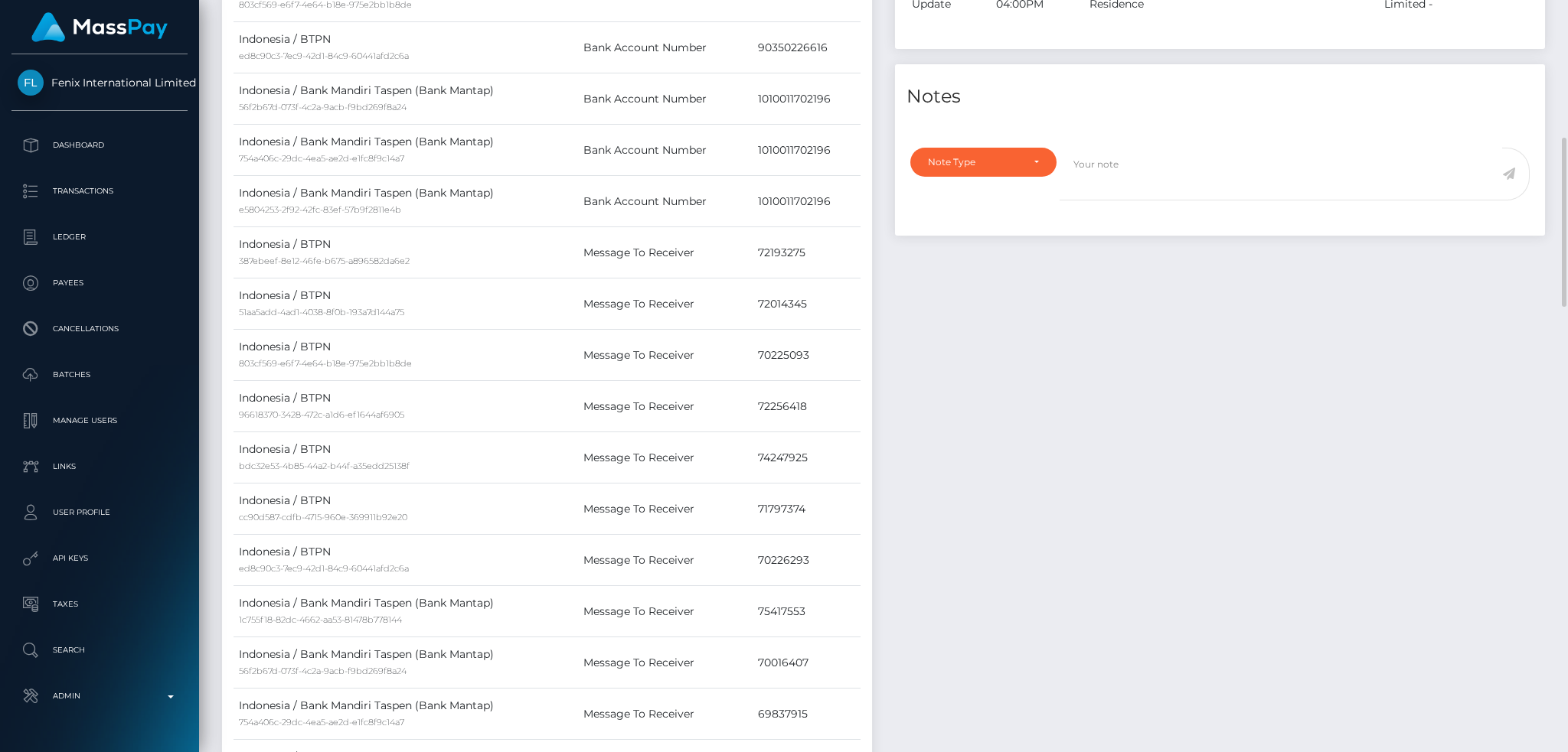
scroll to position [0, 0]
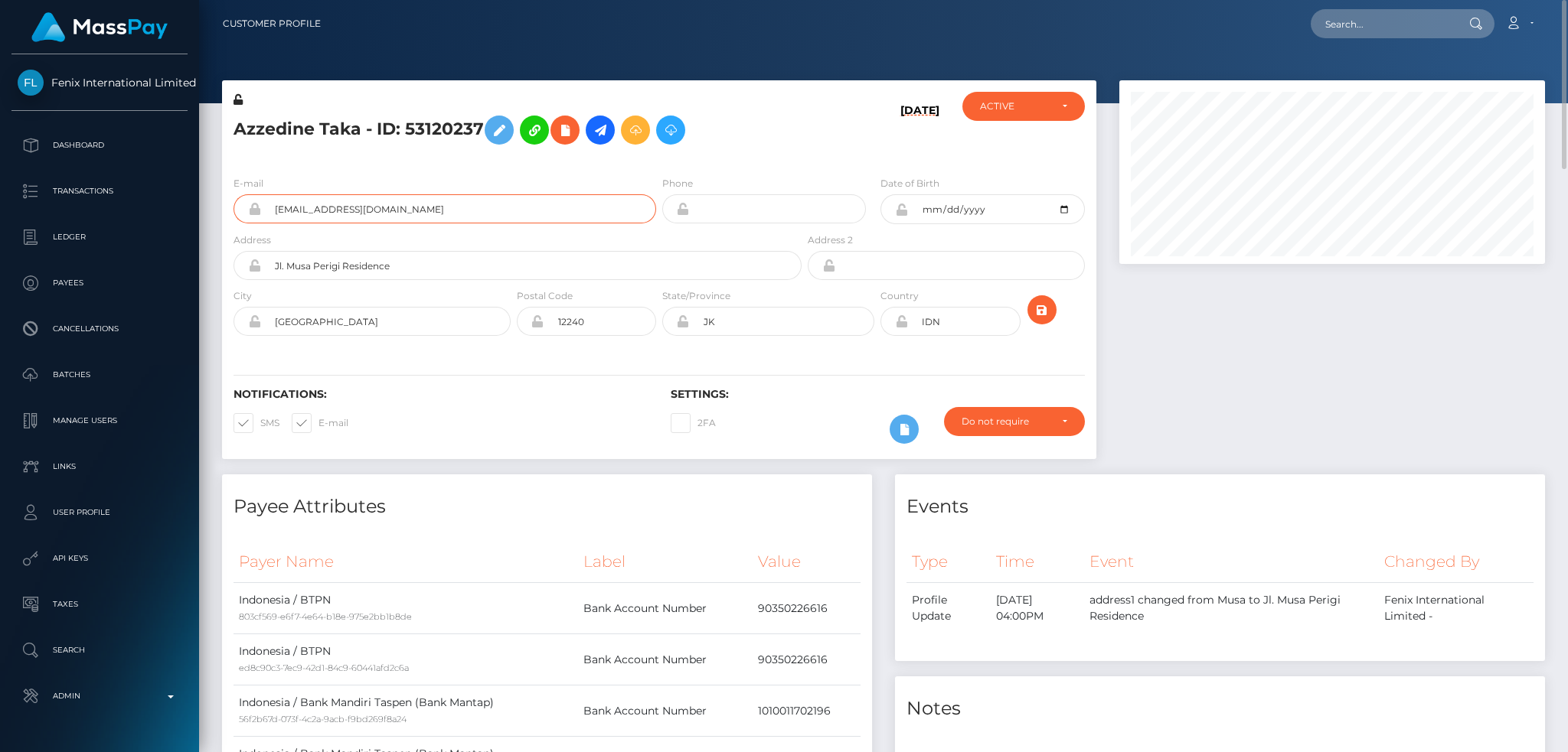
click at [375, 211] on input "babyaia214@gmail.com" at bounding box center [458, 209] width 395 height 29
click at [1174, 299] on div at bounding box center [1332, 278] width 449 height 394
